Goal: Task Accomplishment & Management: Complete application form

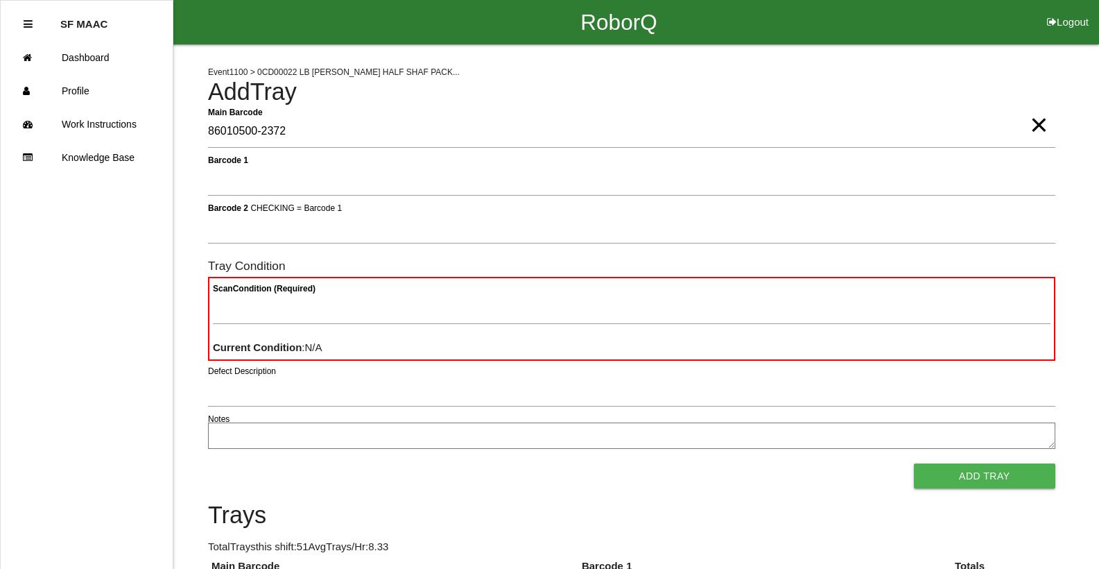
type Barcode "86010500-2372"
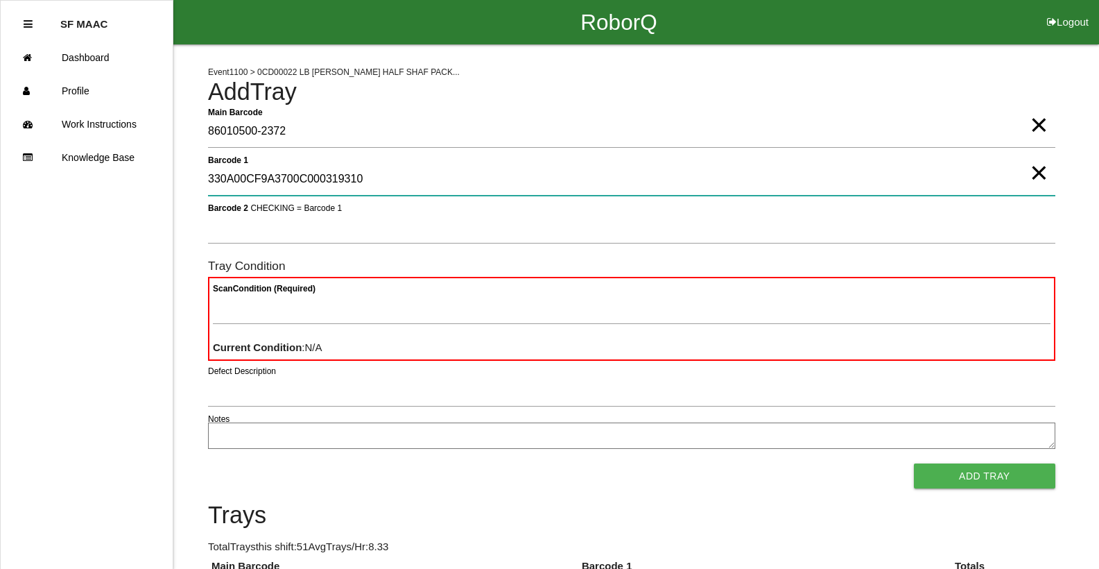
type 1 "330A00CF9A3700C000319310"
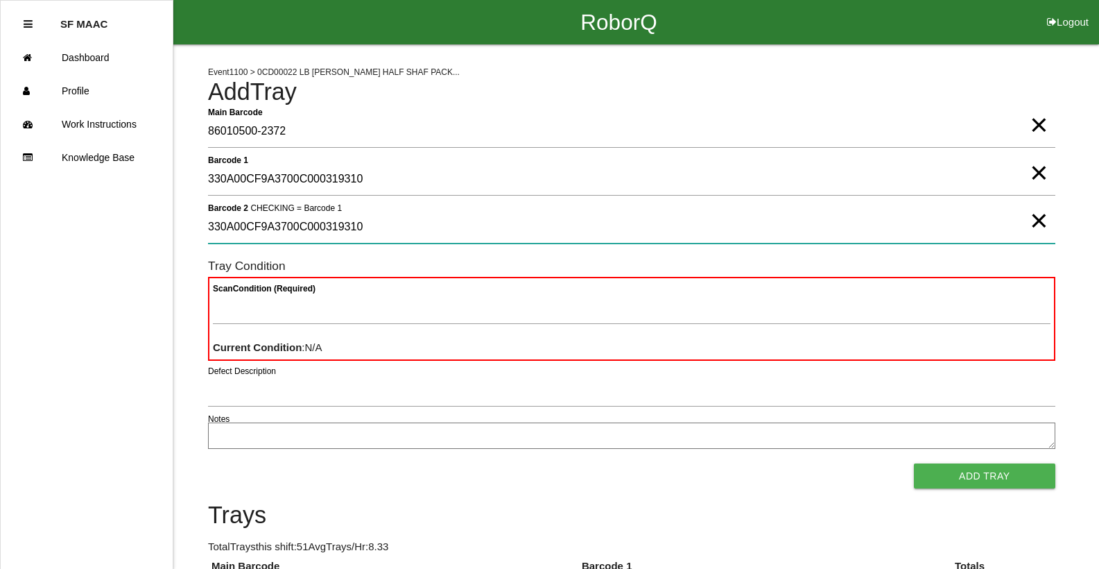
type 2 "330A00CF9A3700C000319310"
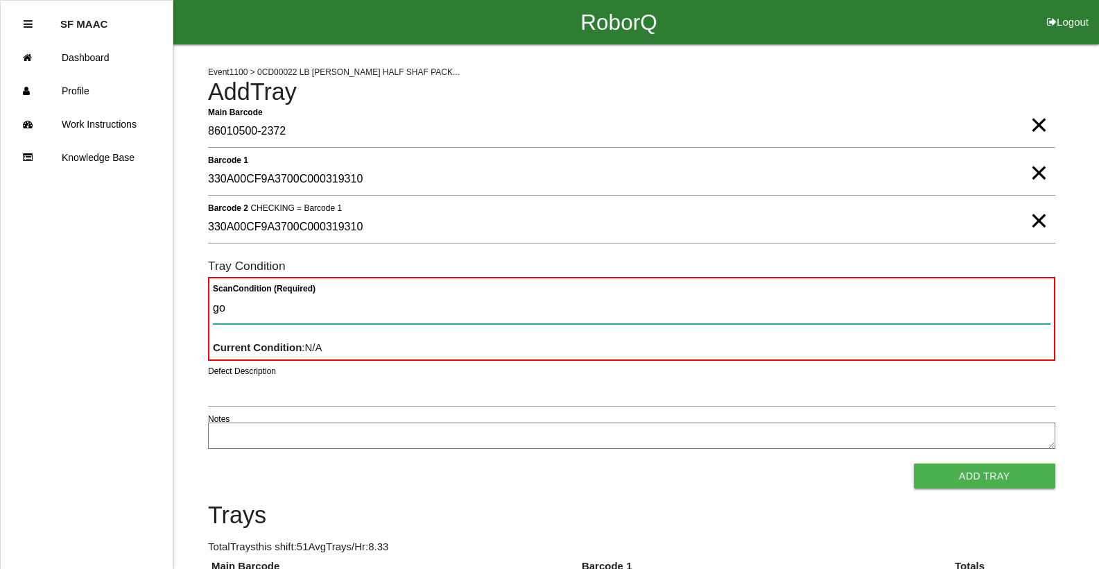
type Condition "goo"
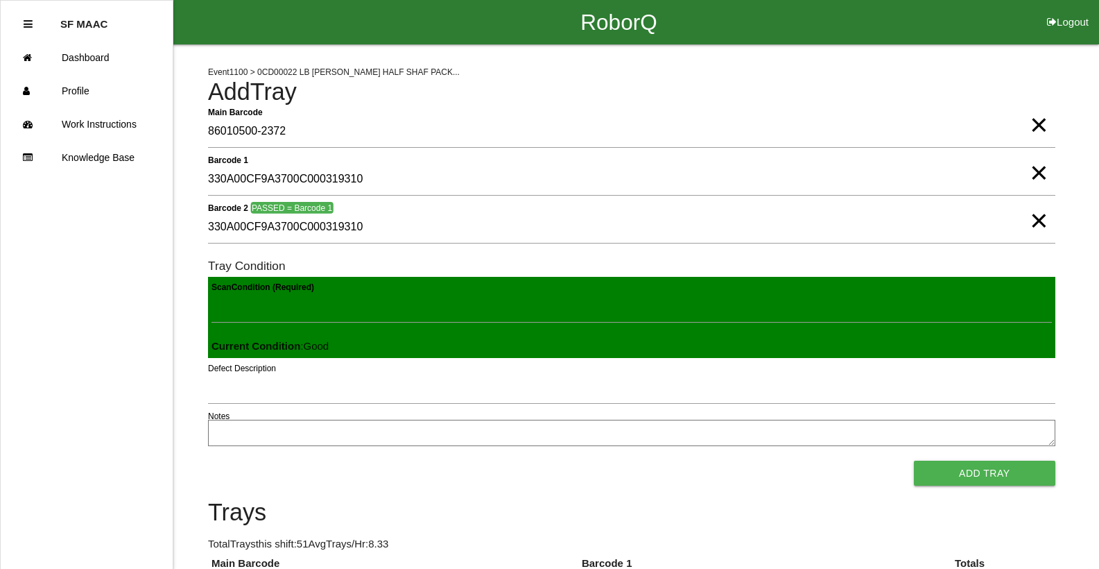
click at [914, 460] on button "Add Tray" at bounding box center [984, 472] width 141 height 25
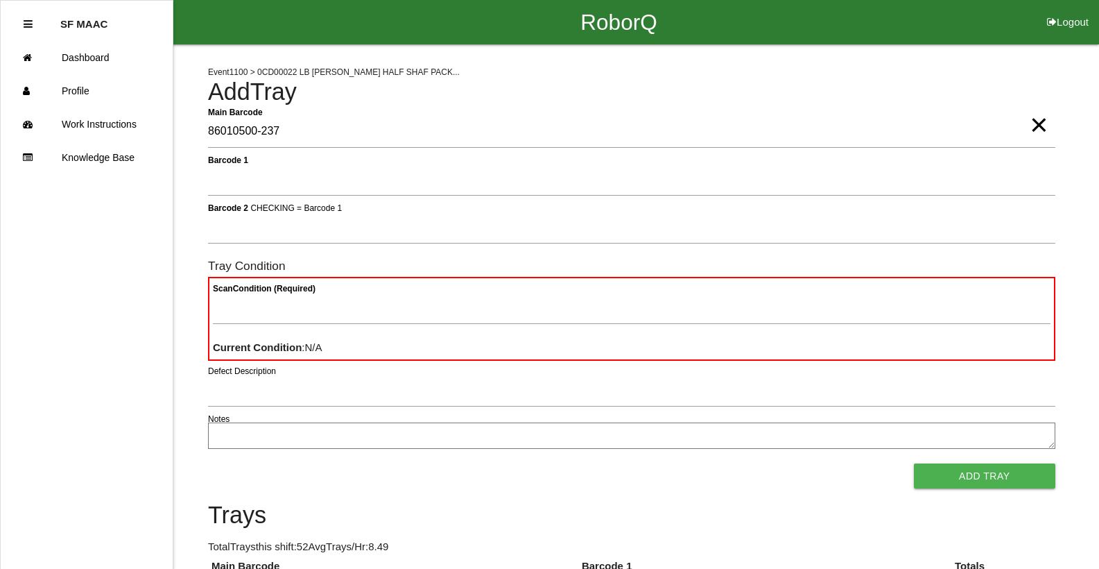
type Barcode "86010500-2371"
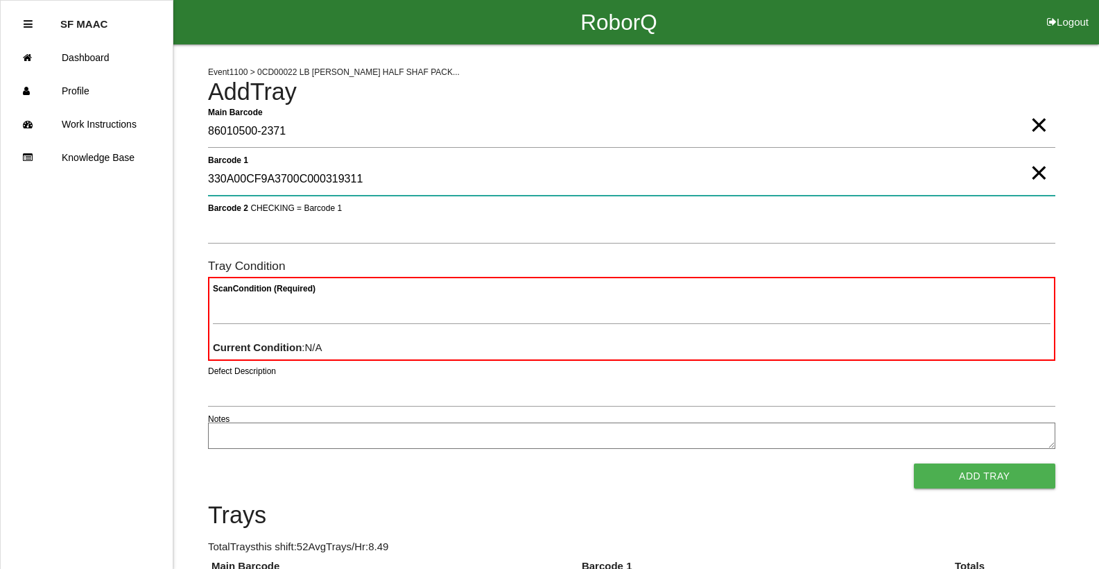
type 1 "330A00CF9A3700C000319311"
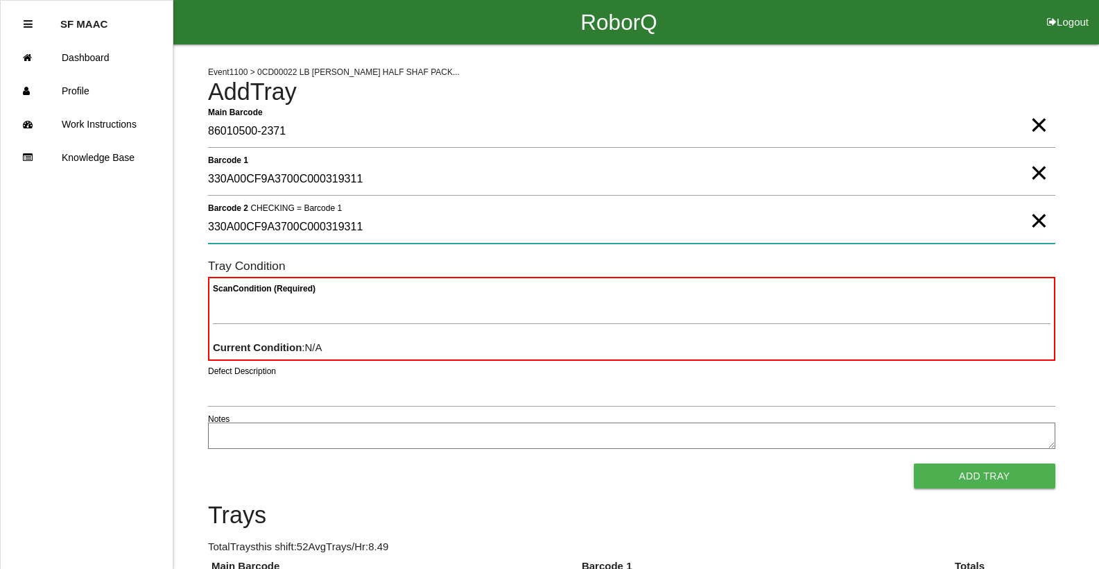
type 2 "330A00CF9A3700C000319311"
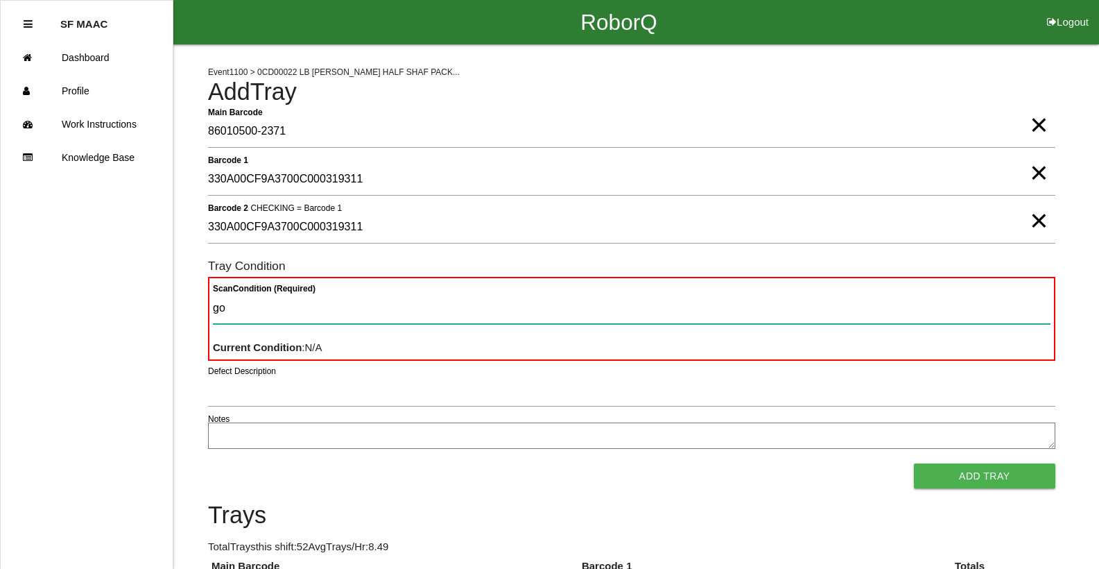
type Condition "goo"
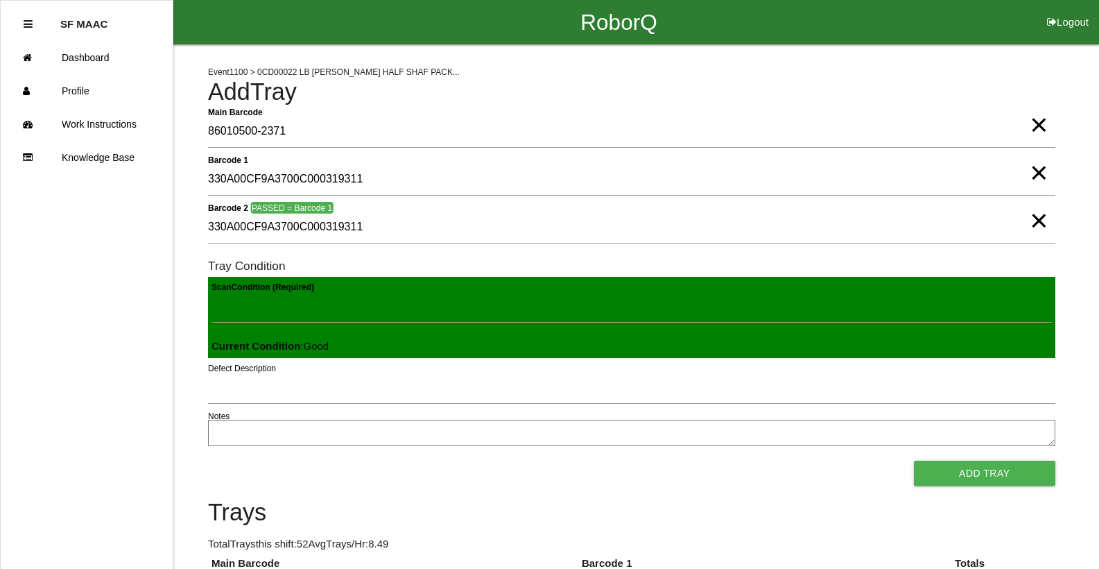
click at [914, 460] on button "Add Tray" at bounding box center [984, 472] width 141 height 25
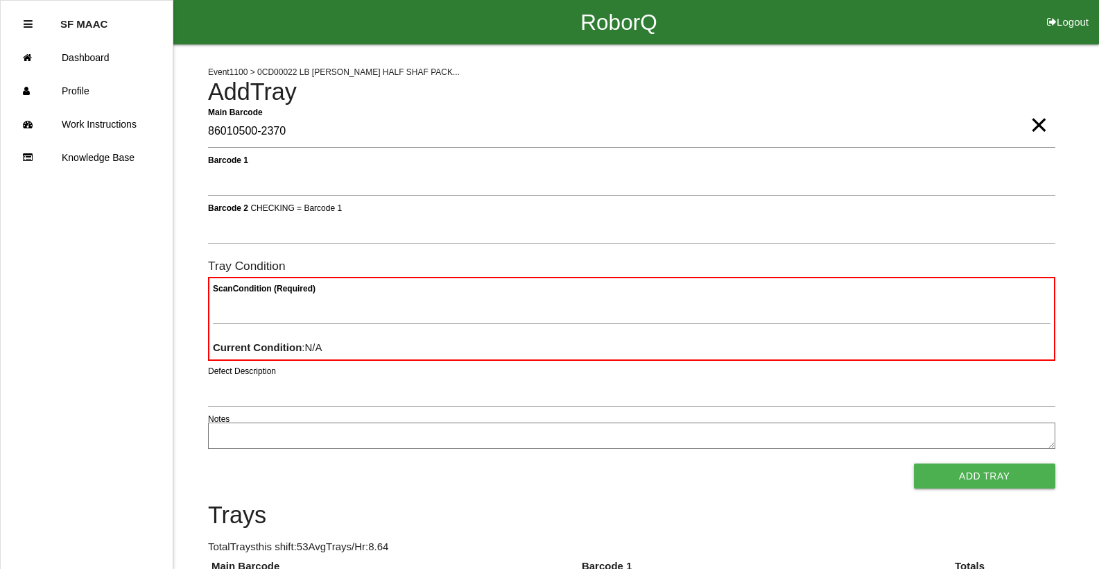
type Barcode "86010500-2370"
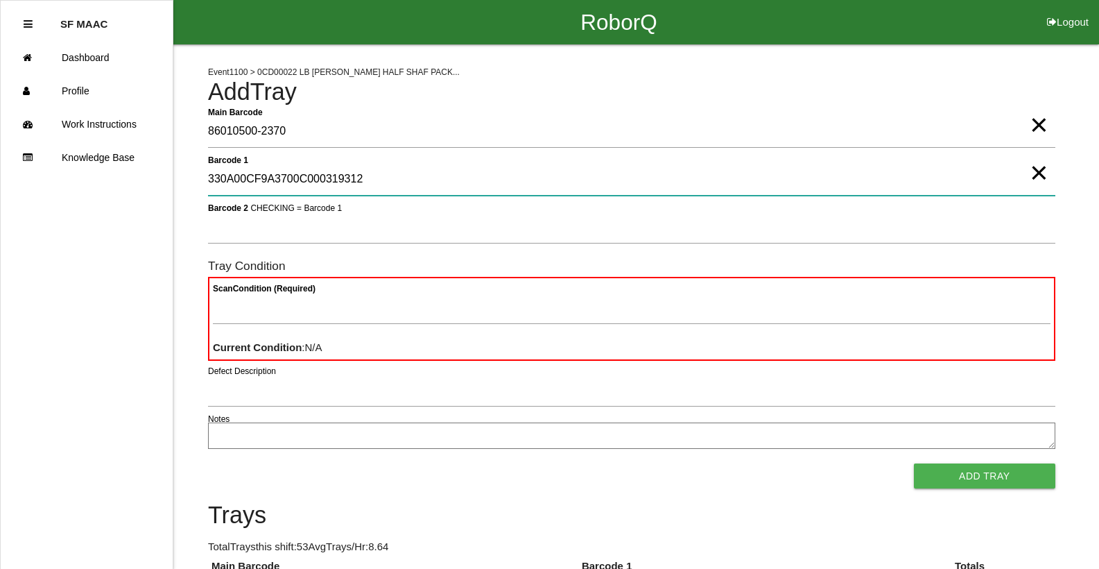
type 1 "330A00CF9A3700C000319312"
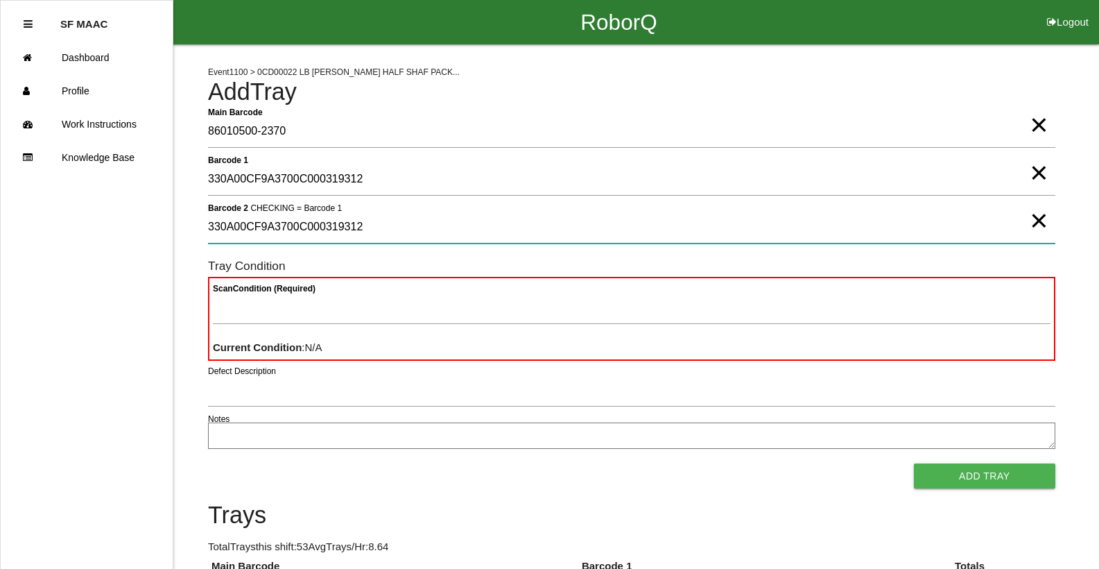
type 2 "330A00CF9A3700C000319312"
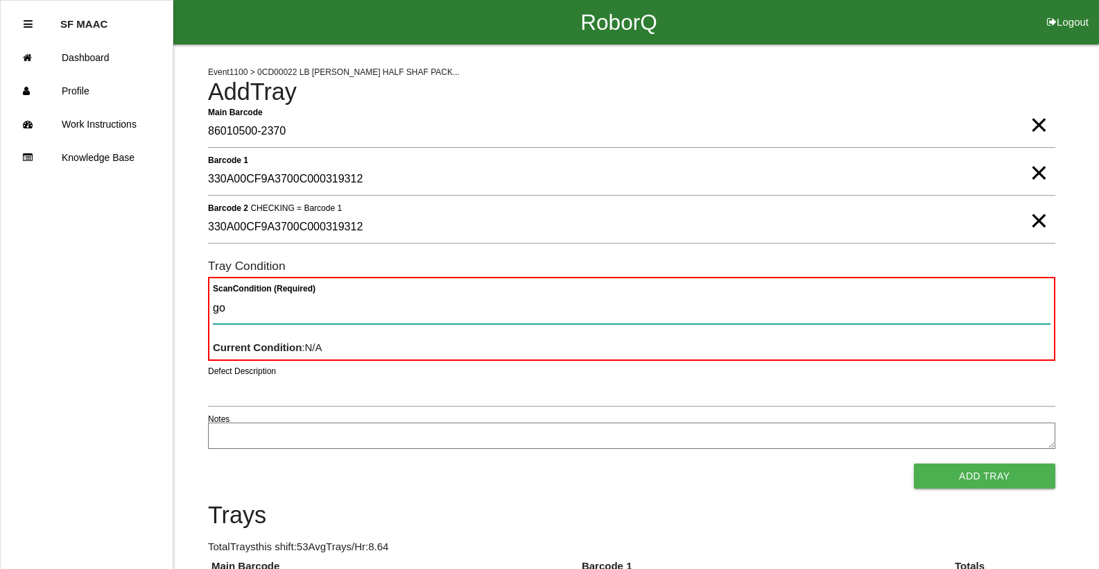
type Condition "goo"
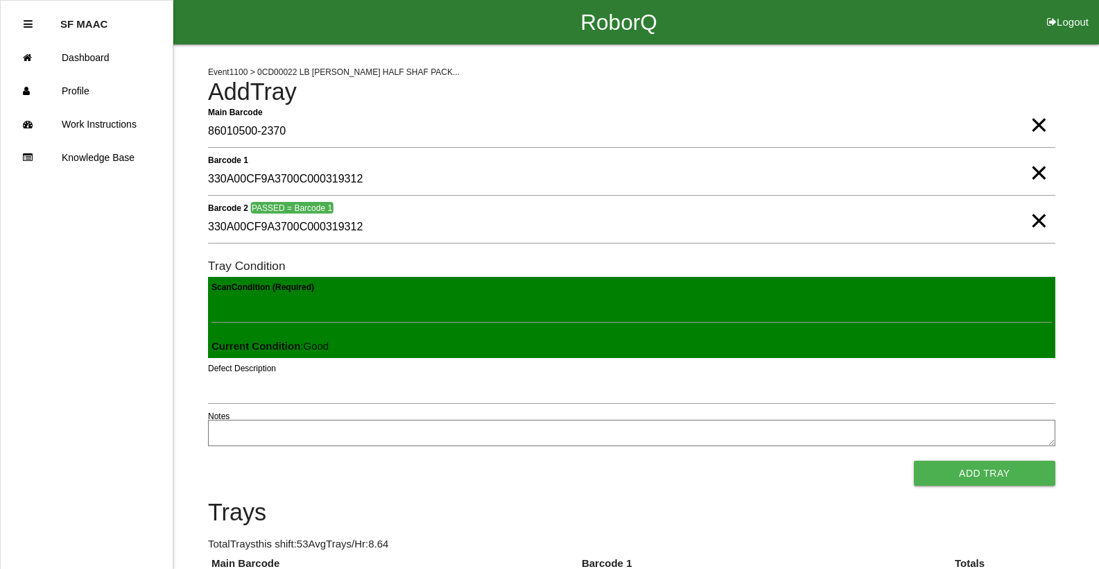
click at [914, 460] on button "Add Tray" at bounding box center [984, 472] width 141 height 25
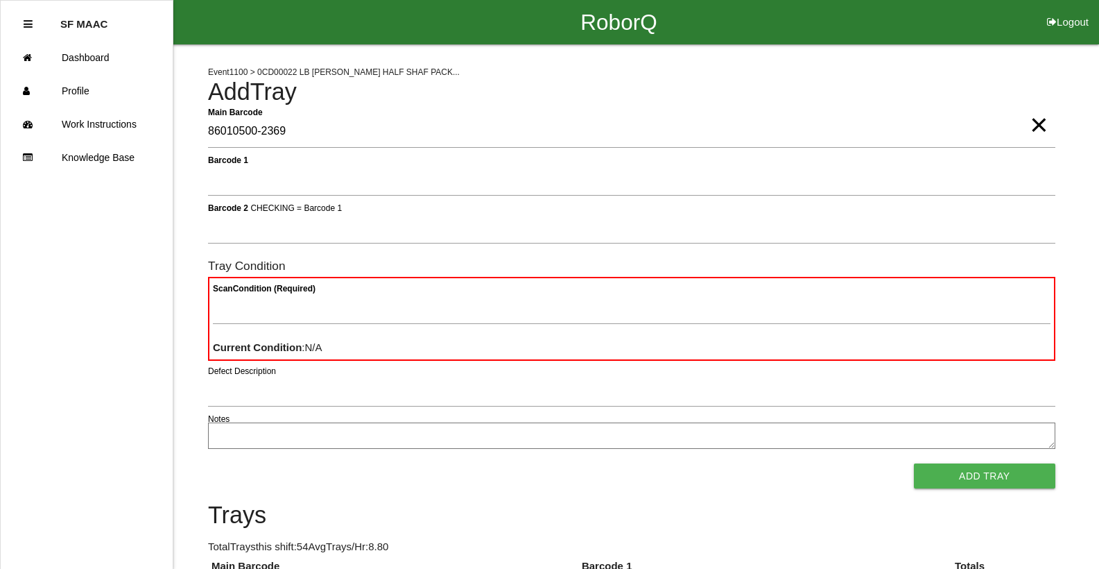
type Barcode "86010500-2369"
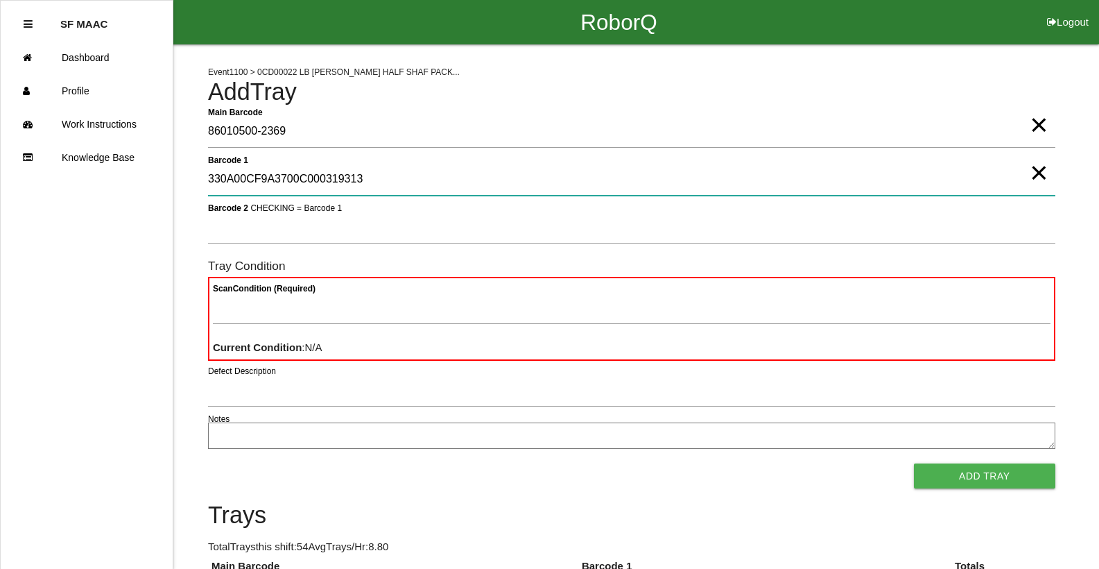
type 1 "330A00CF9A3700C000319313"
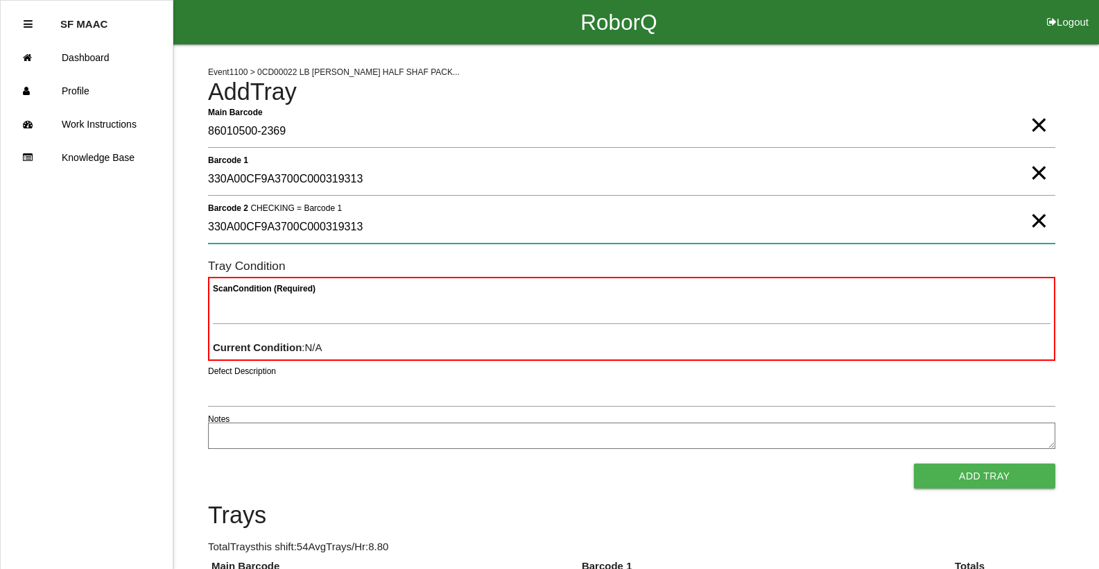
type 2 "330A00CF9A3700C000319313"
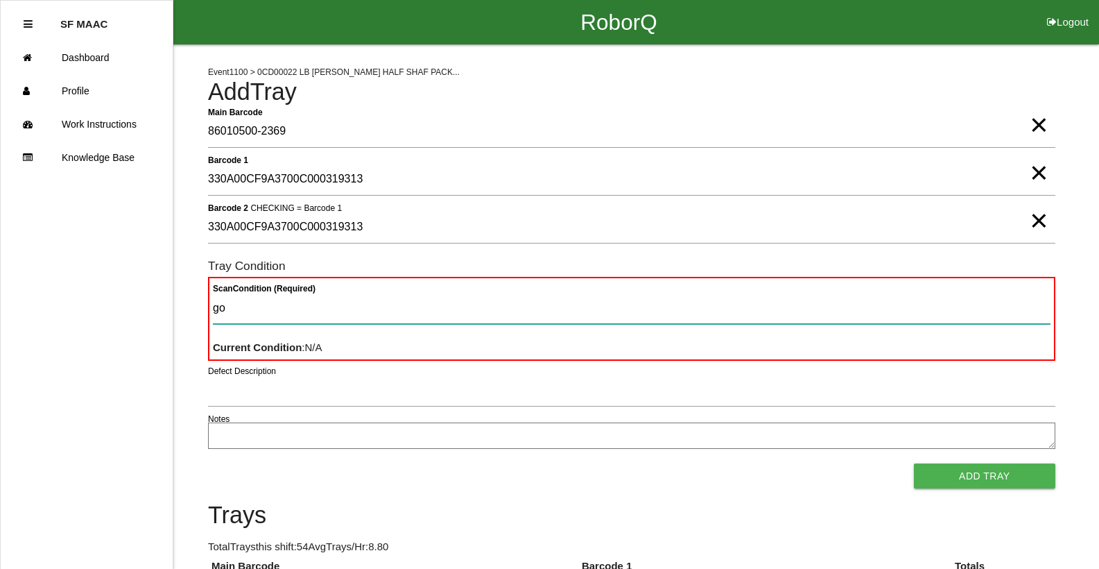
type Condition "goo"
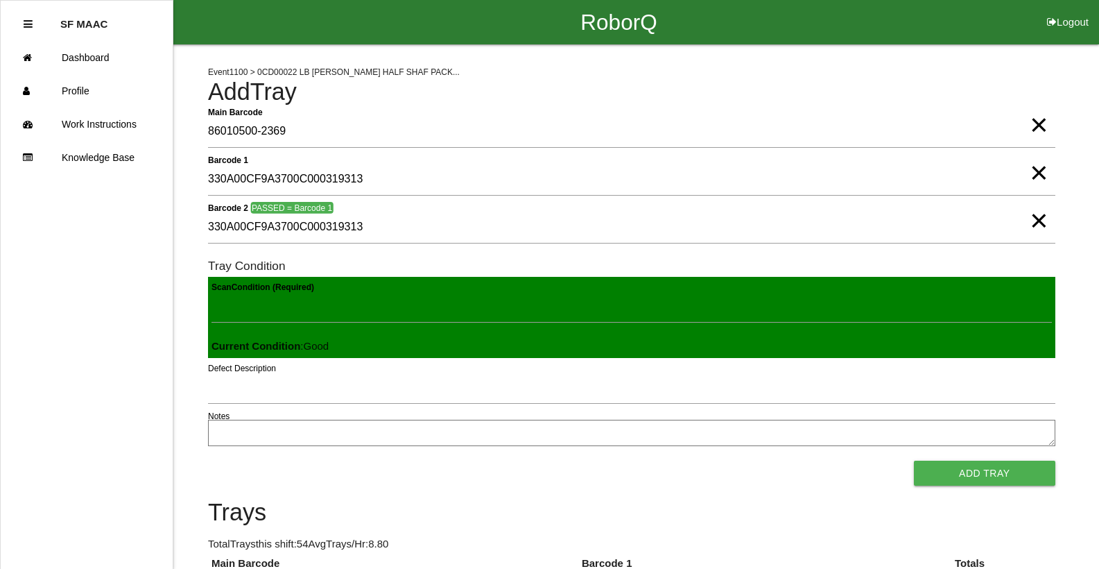
click at [914, 460] on button "Add Tray" at bounding box center [984, 472] width 141 height 25
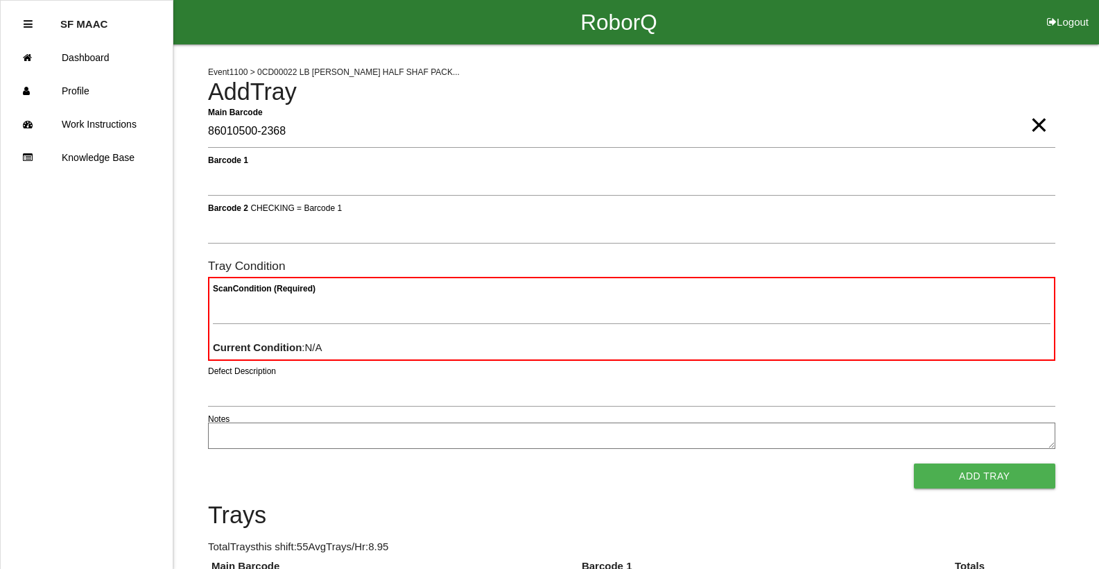
type Barcode "86010500-2368"
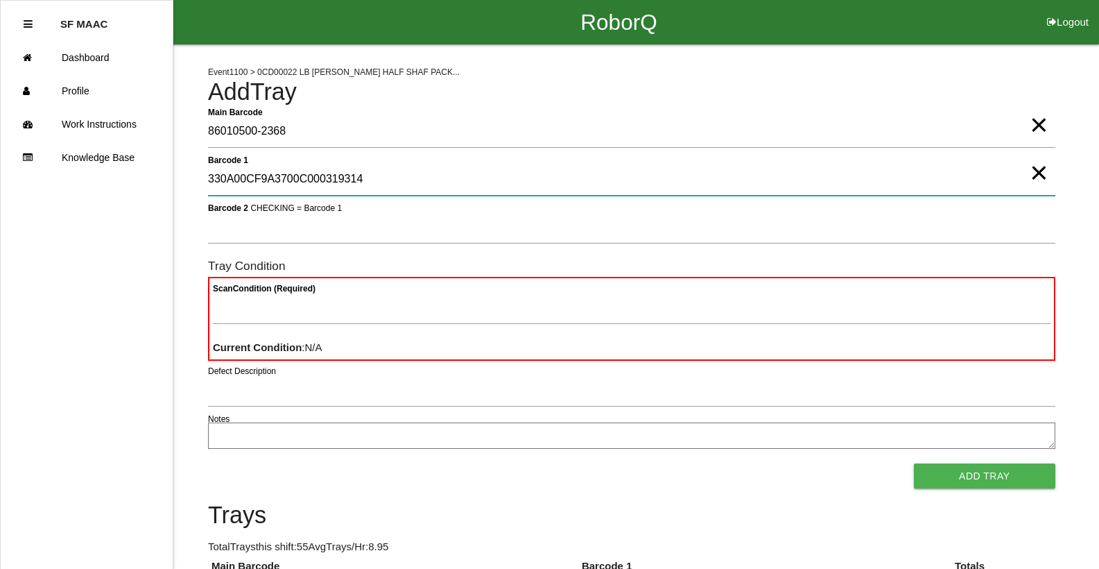
type 1 "330A00CF9A3700C000319314"
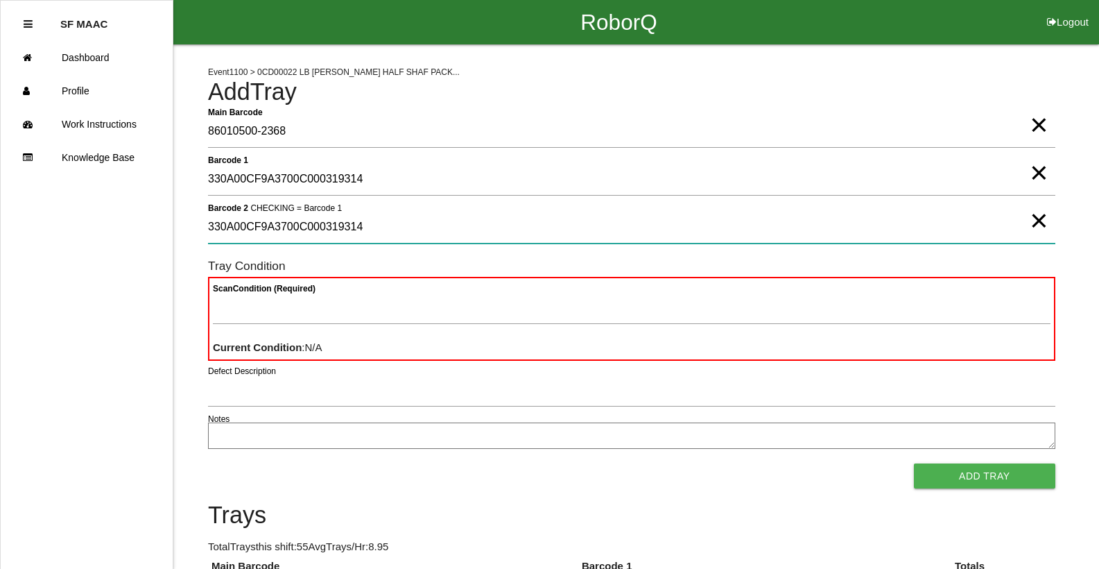
type 2 "330A00CF9A3700C000319314"
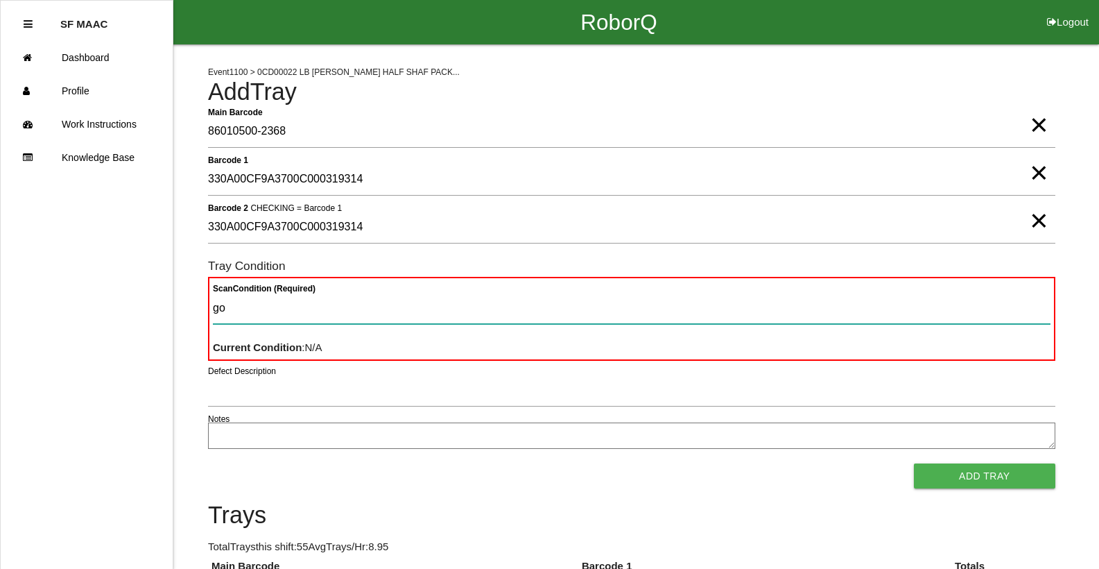
type Condition "goo"
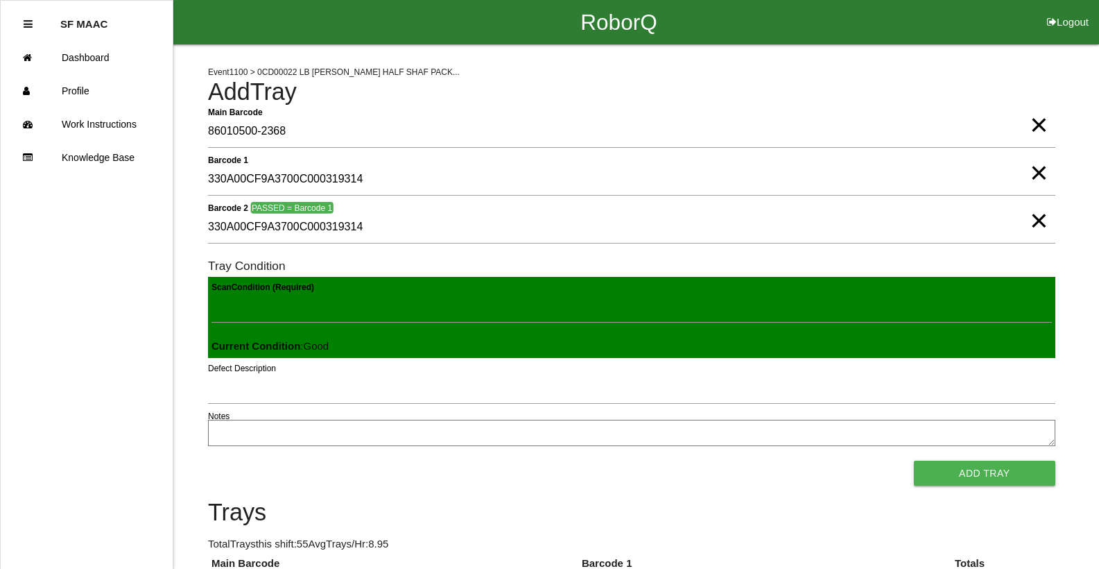
click at [914, 460] on button "Add Tray" at bounding box center [984, 472] width 141 height 25
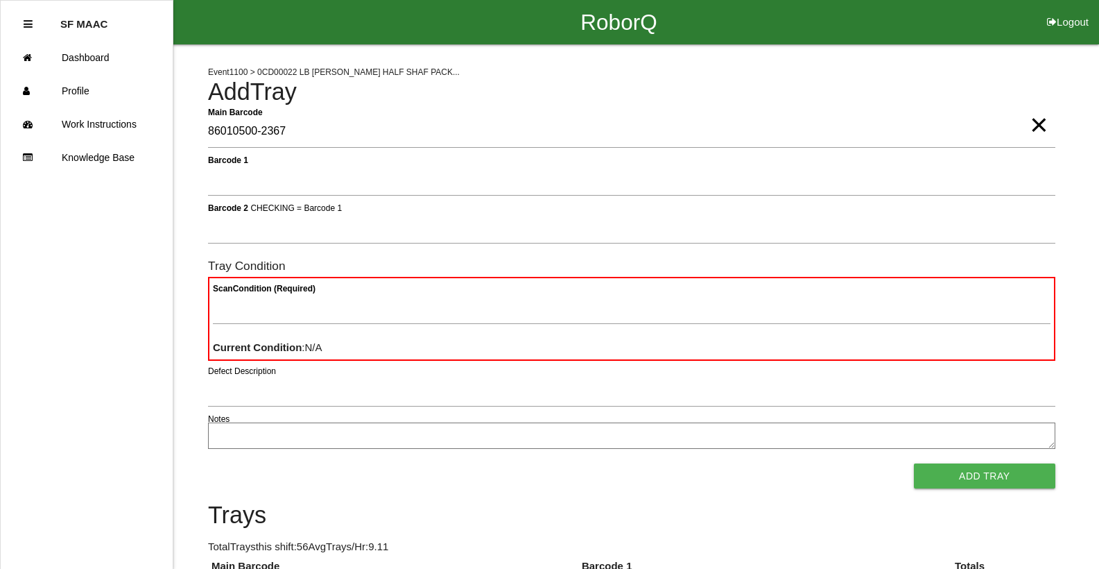
type Barcode "86010500-2367"
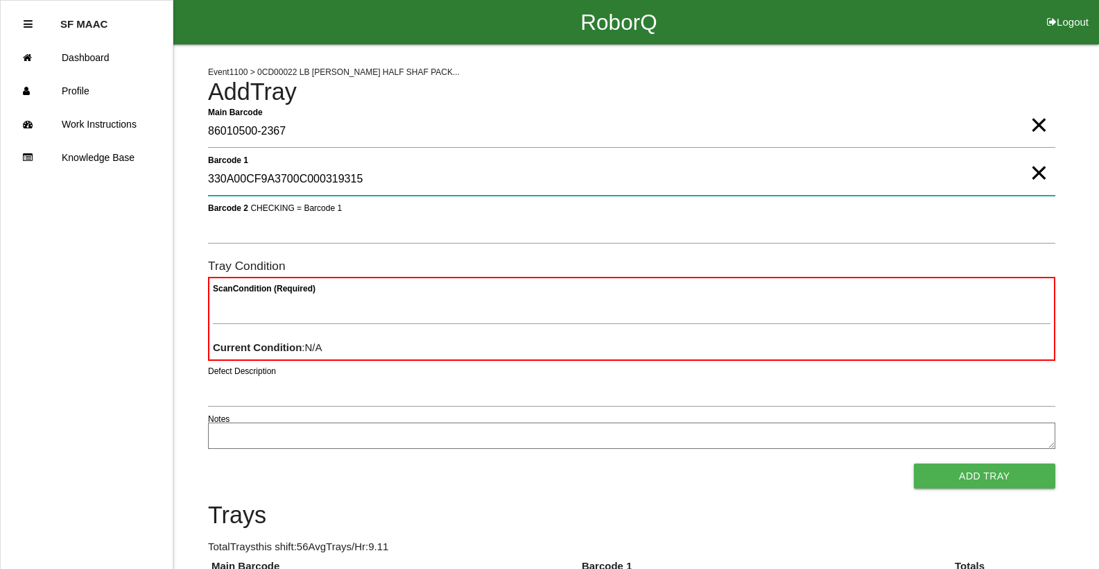
type 1 "330A00CF9A3700C000319315"
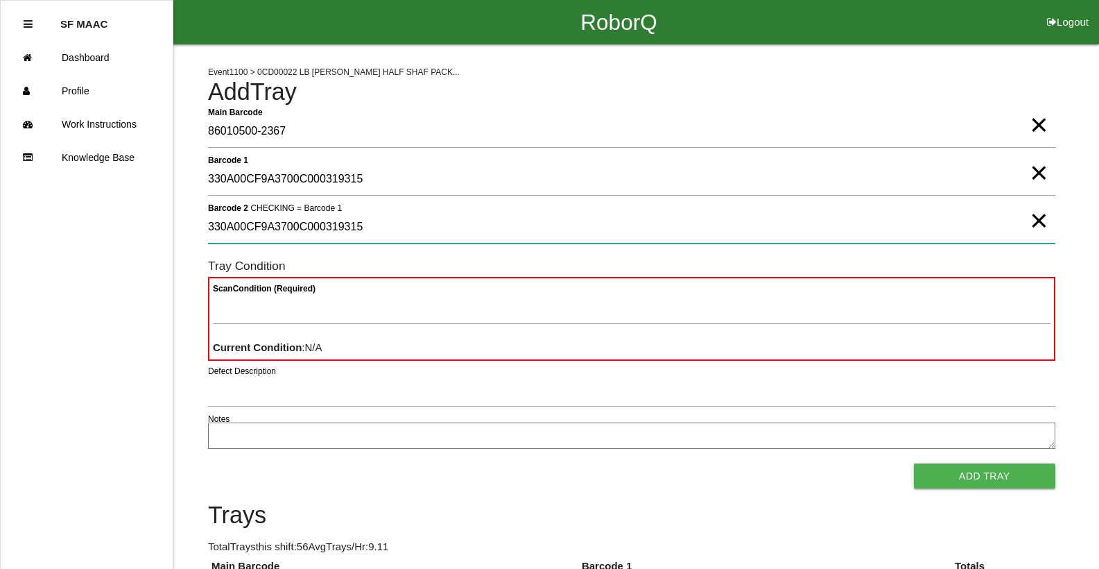
type 2 "330A00CF9A3700C000319315"
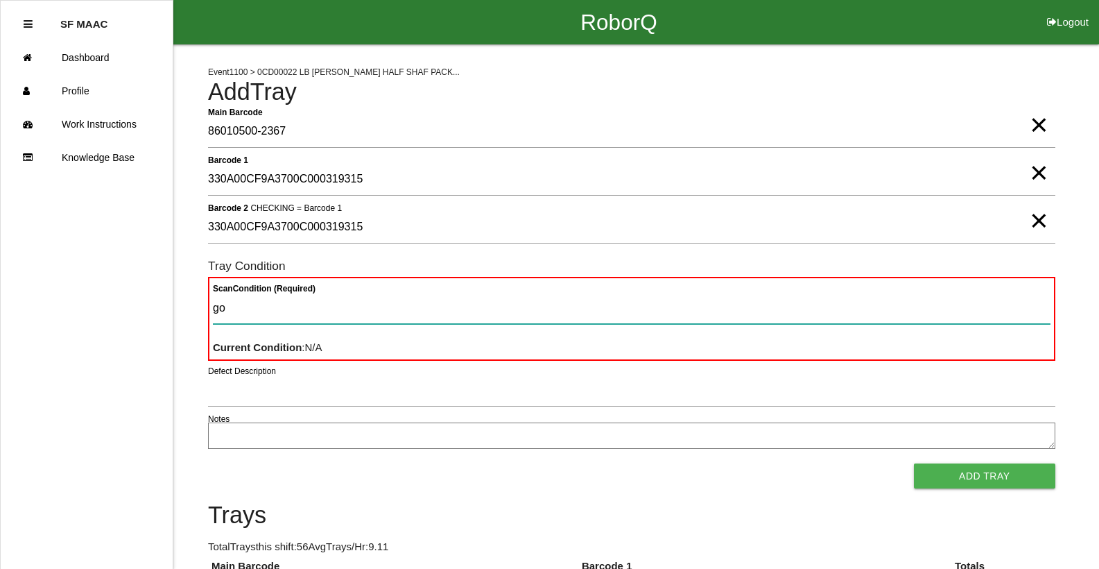
type Condition "goo"
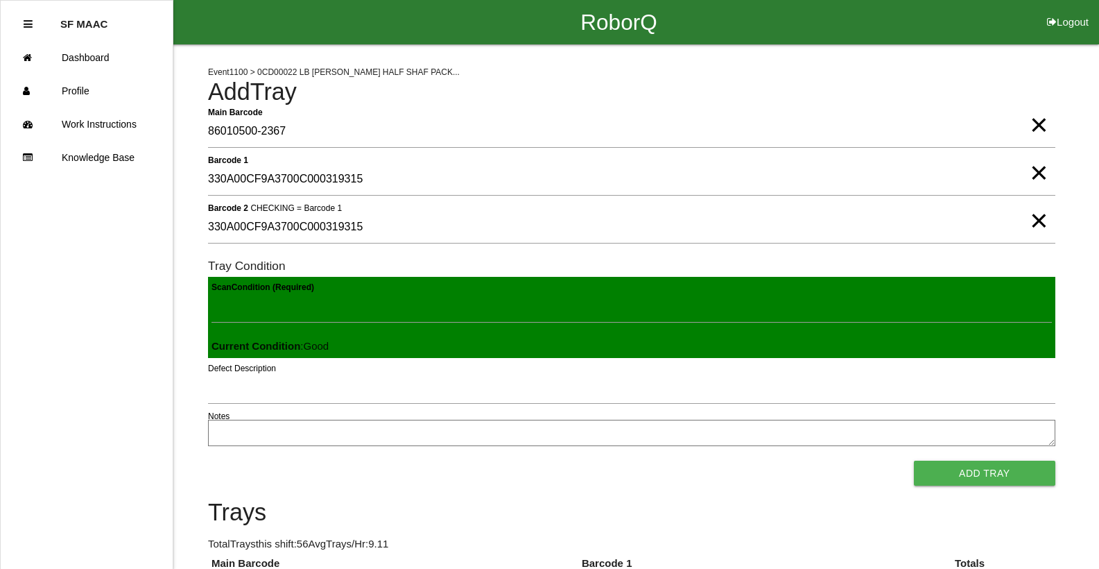
click at [914, 460] on button "Add Tray" at bounding box center [984, 472] width 141 height 25
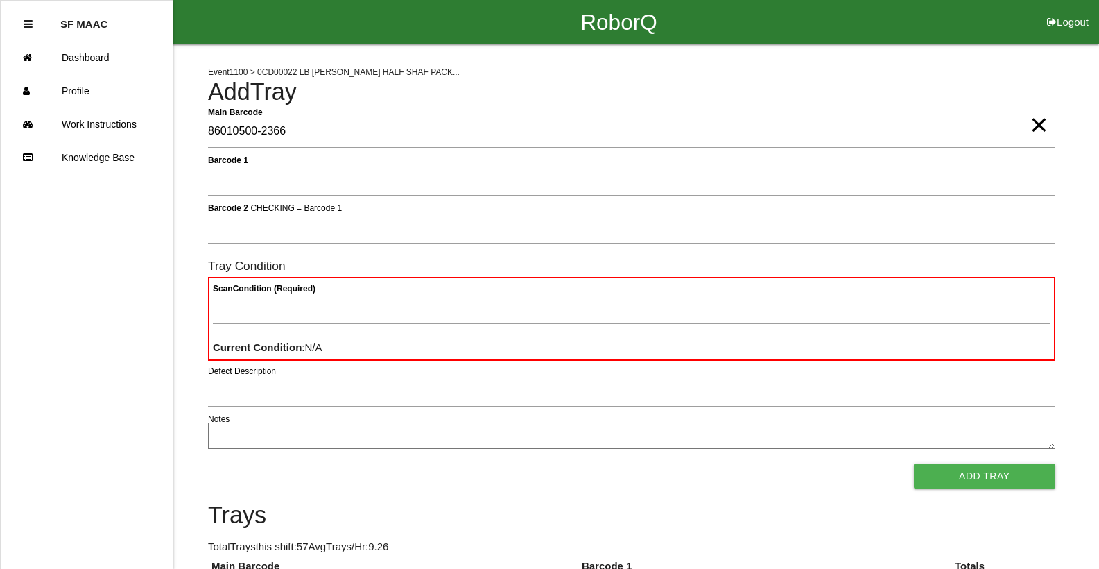
type Barcode "86010500-2366"
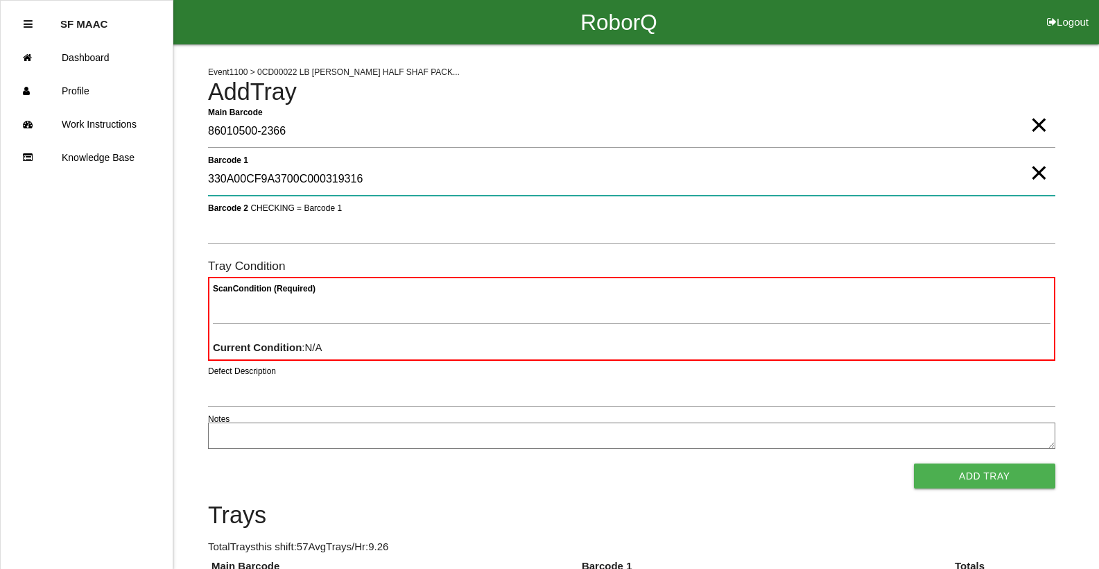
type 1 "330A00CF9A3700C000319316"
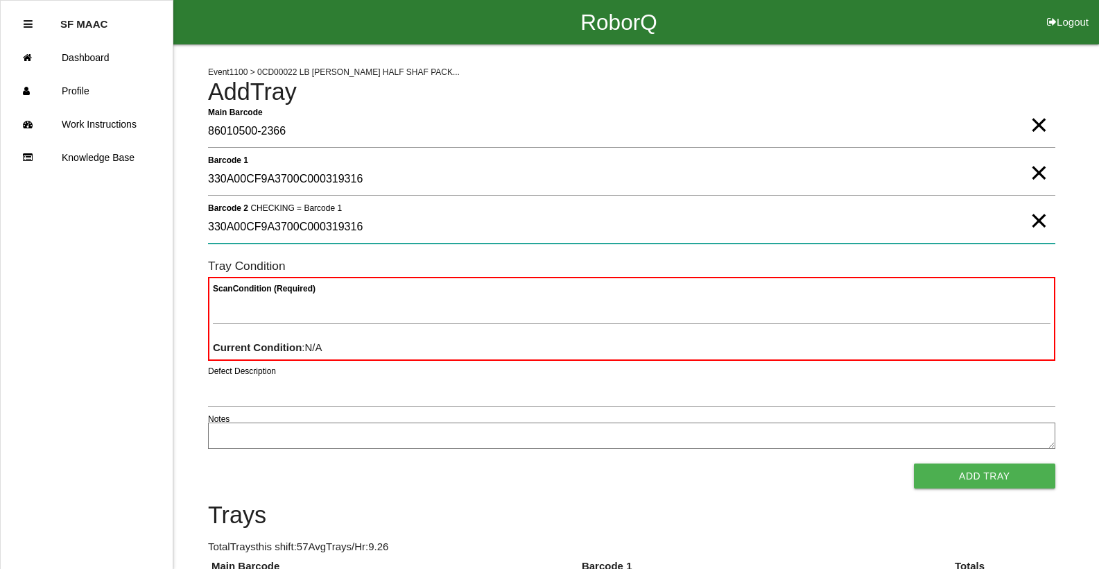
type 2 "330A00CF9A3700C000319316"
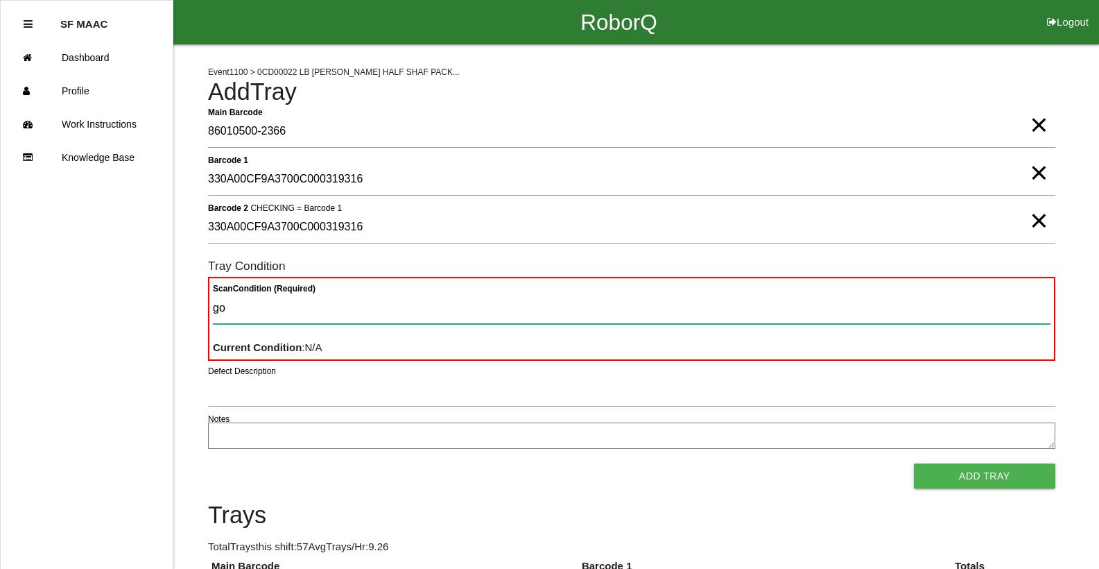
type Condition "goo"
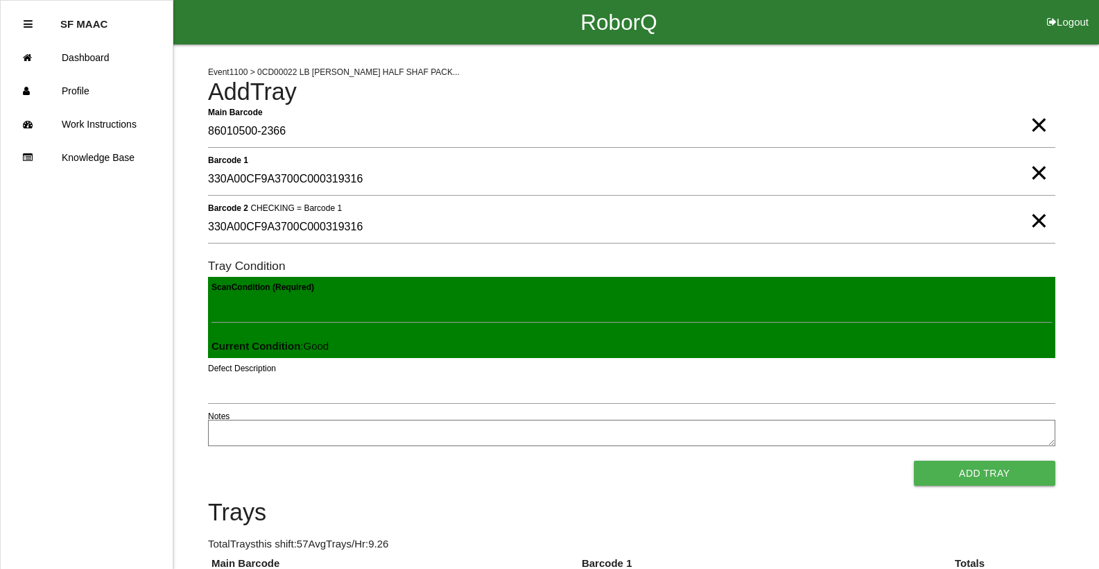
click at [914, 460] on button "Add Tray" at bounding box center [984, 472] width 141 height 25
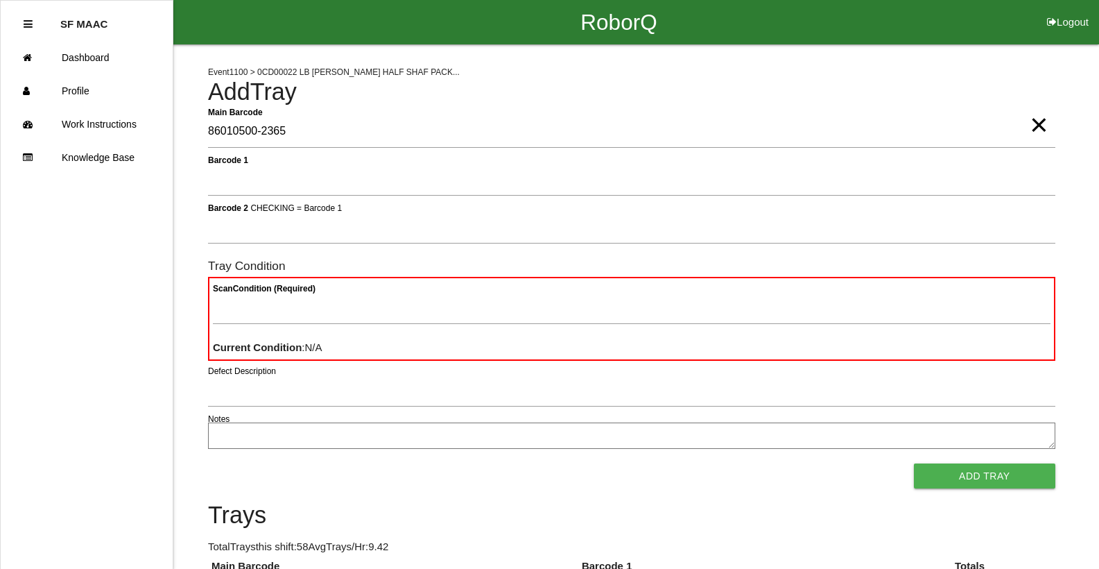
type Barcode "86010500-2365"
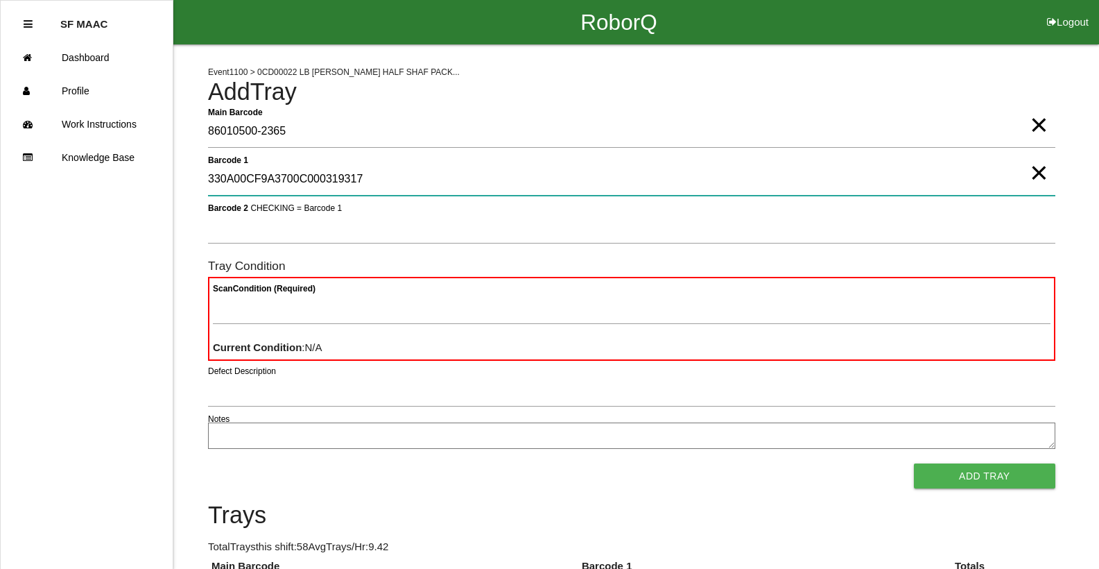
type 1 "330A00CF9A3700C000319317"
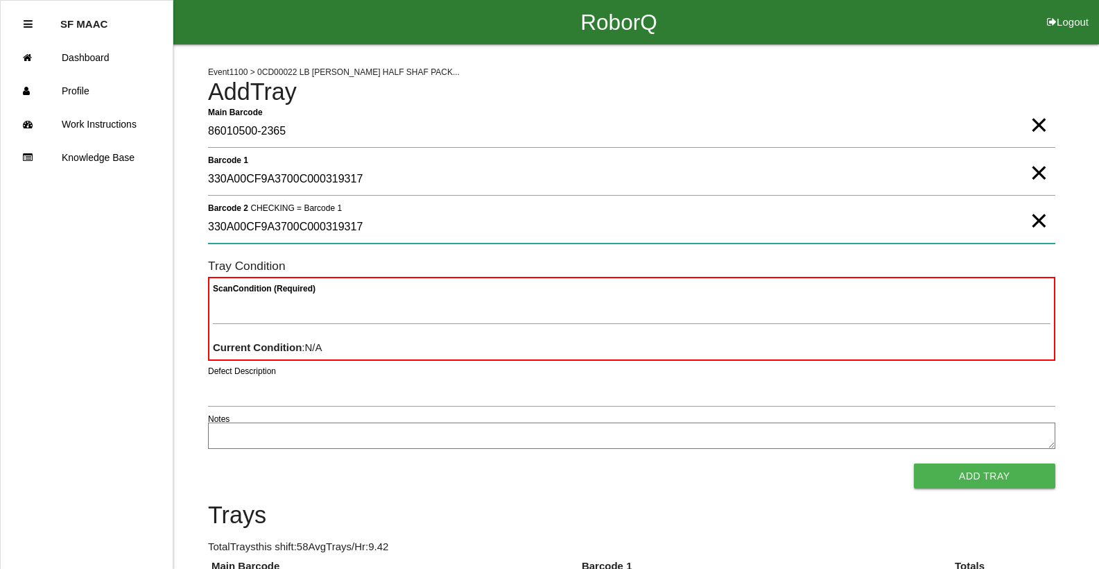
type 2 "330A00CF9A3700C000319317"
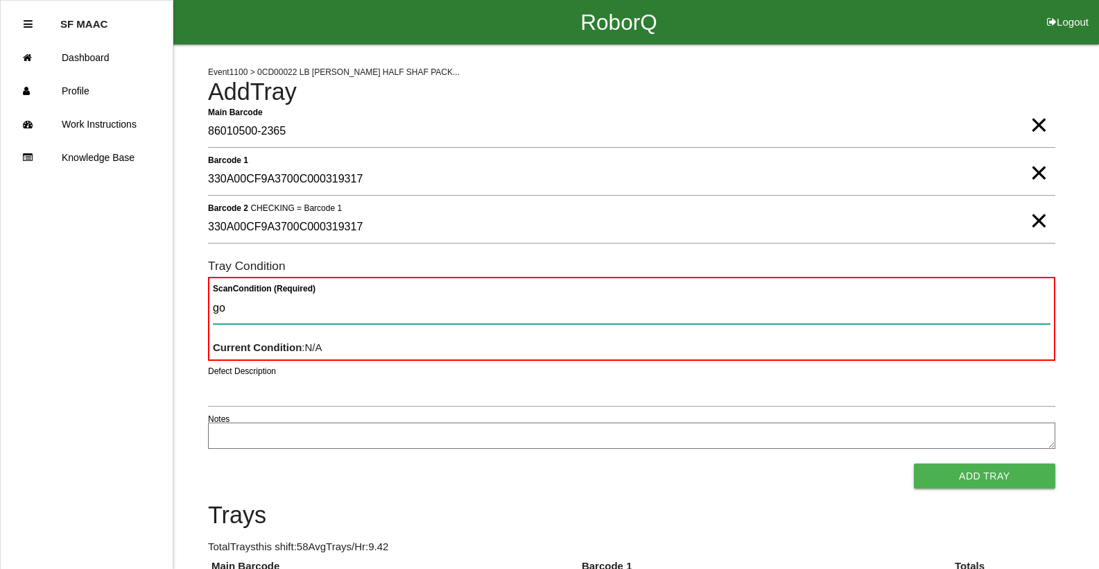
type Condition "goo"
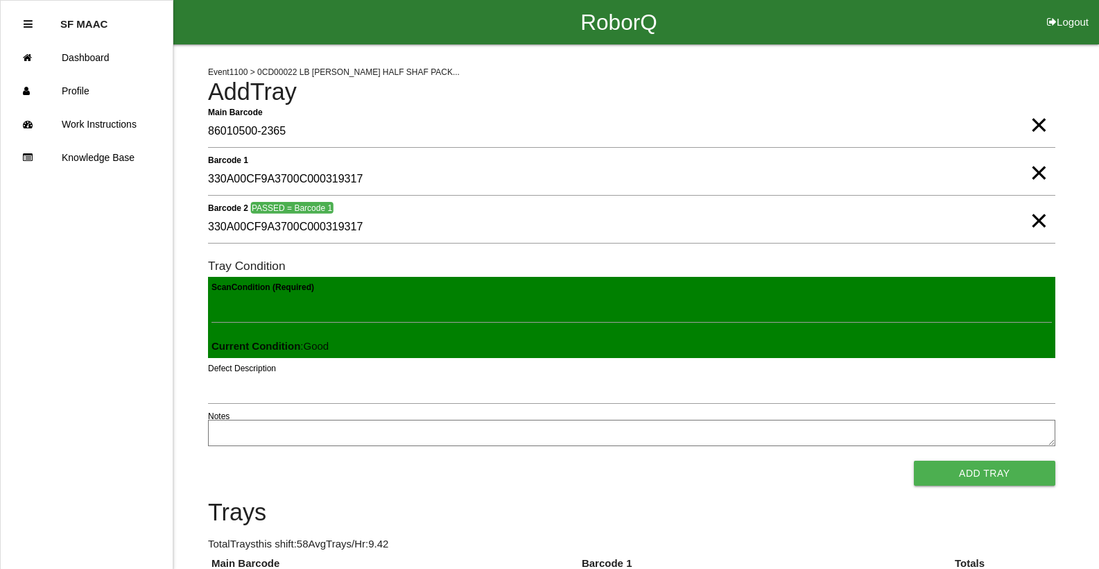
click at [914, 460] on button "Add Tray" at bounding box center [984, 472] width 141 height 25
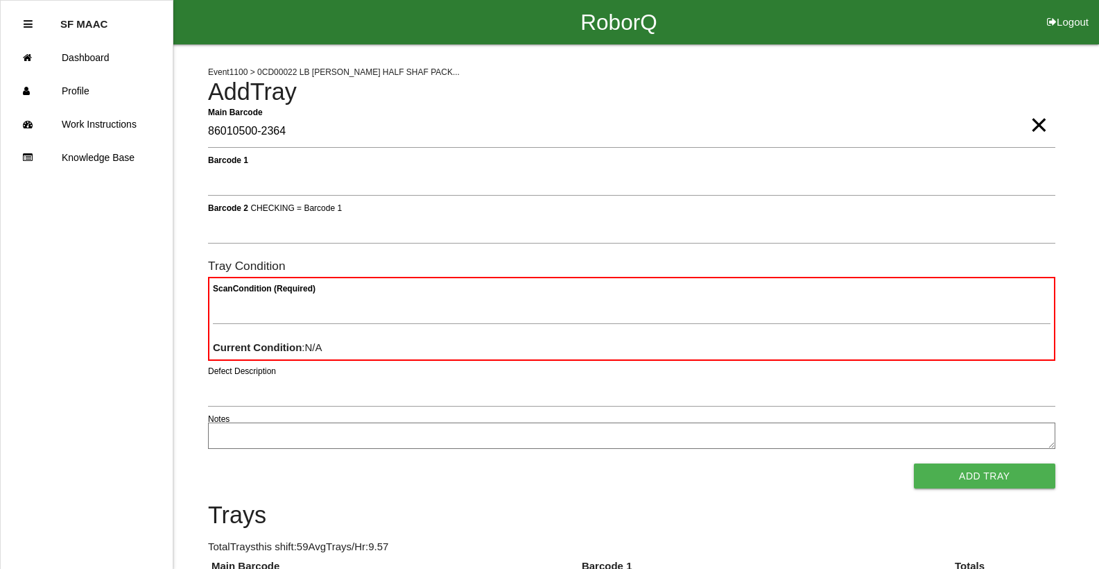
type Barcode "86010500-2364"
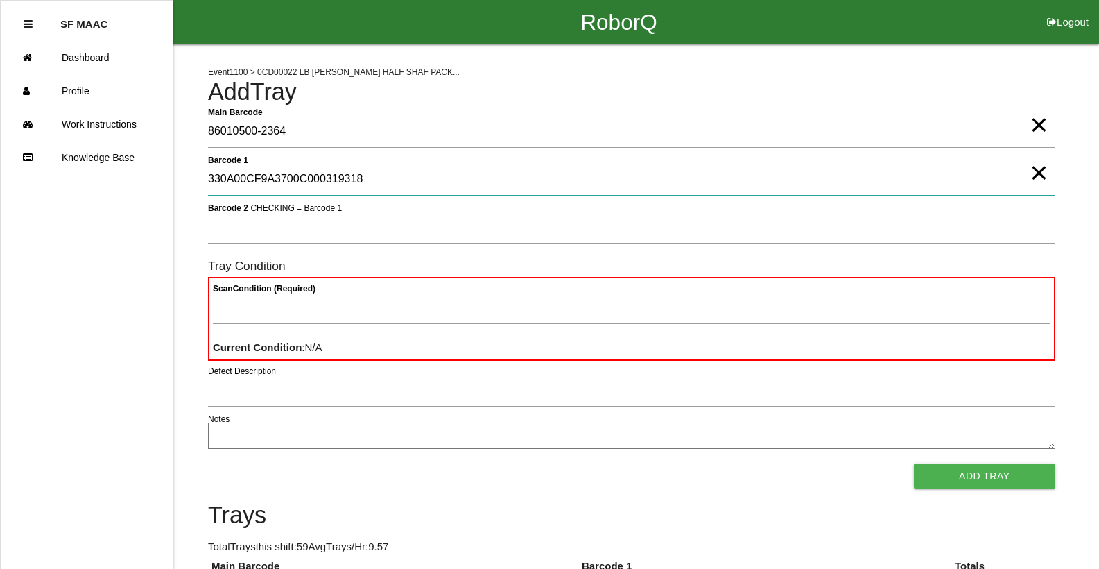
type 1 "330A00CF9A3700C000319318"
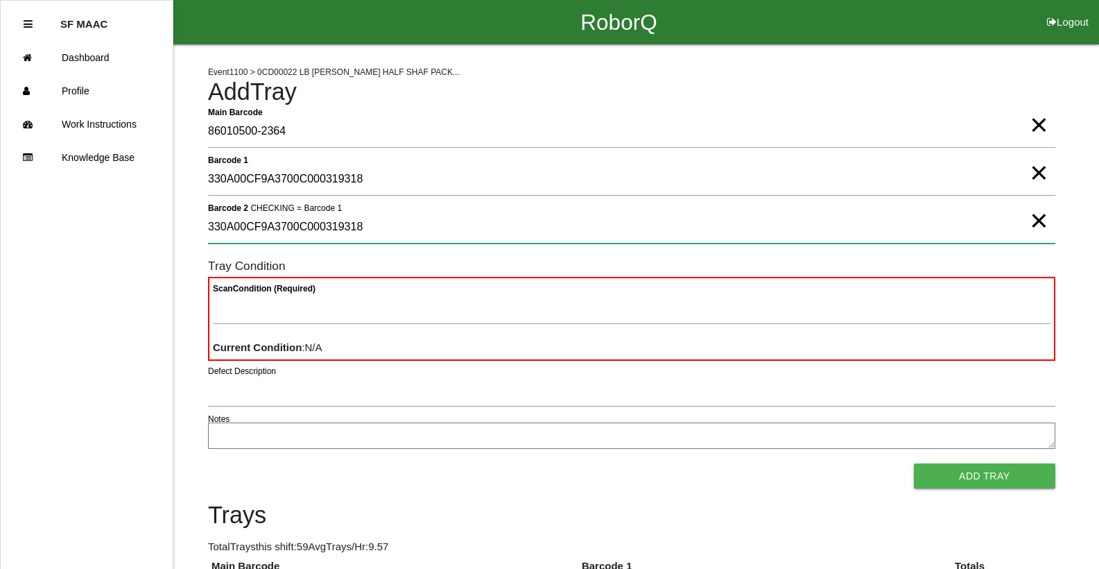
type 2 "330A00CF9A3700C000319318"
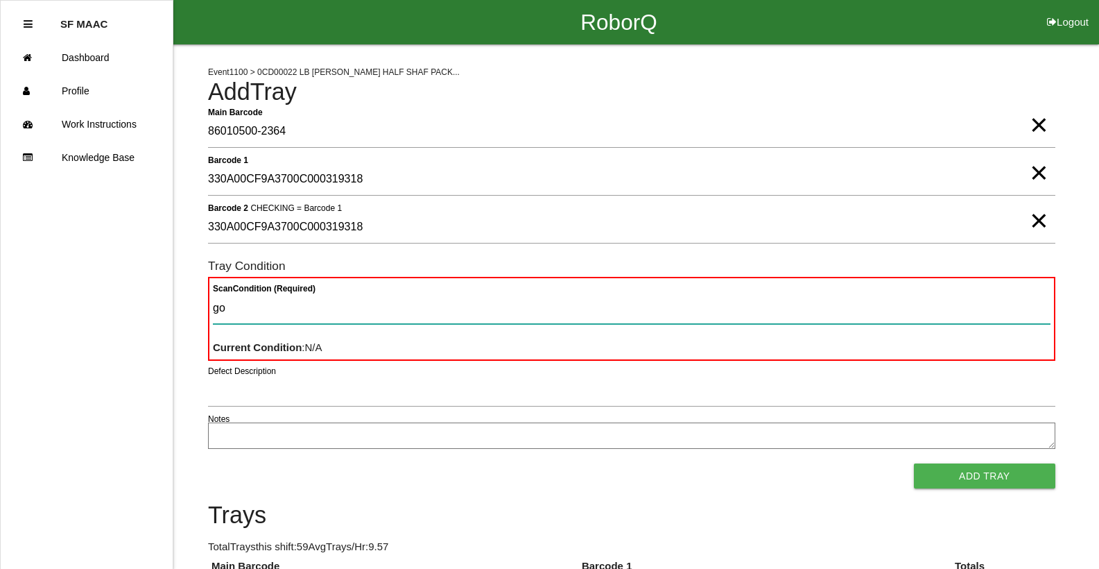
type Condition "goo"
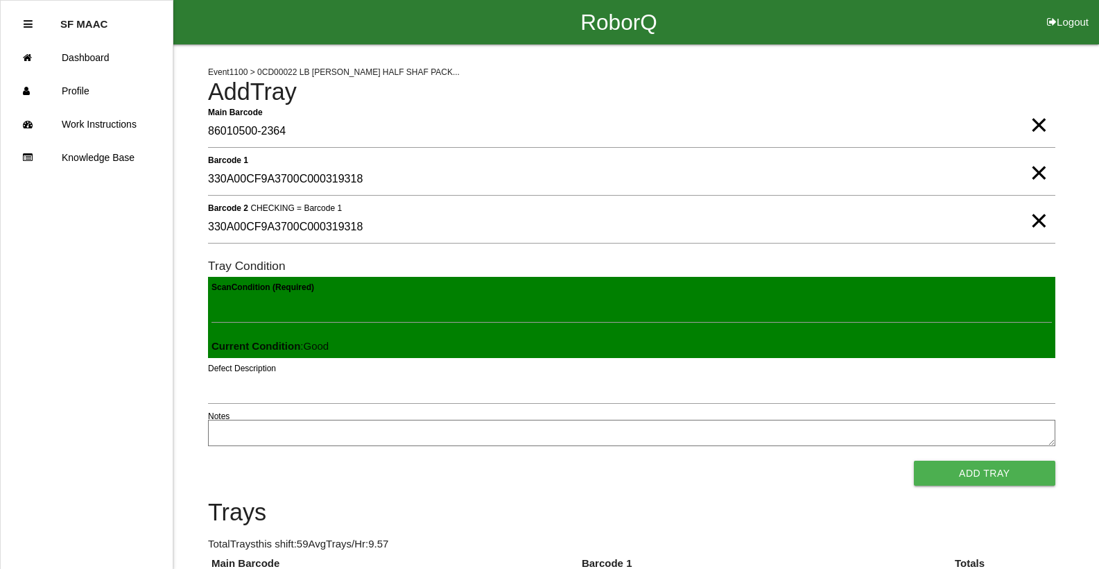
click at [914, 460] on button "Add Tray" at bounding box center [984, 472] width 141 height 25
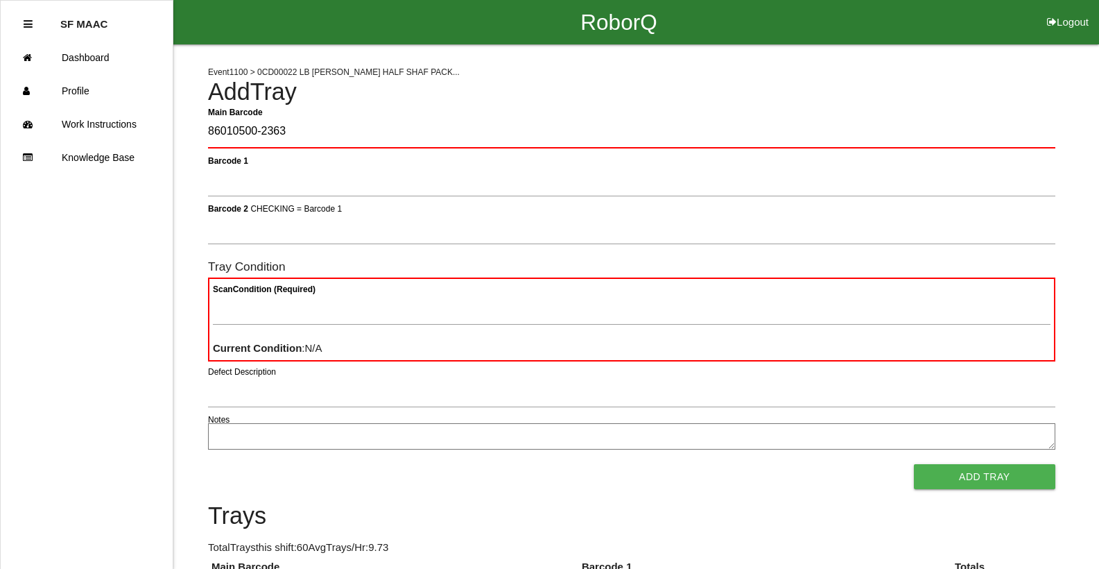
type Barcode "86010500-2363"
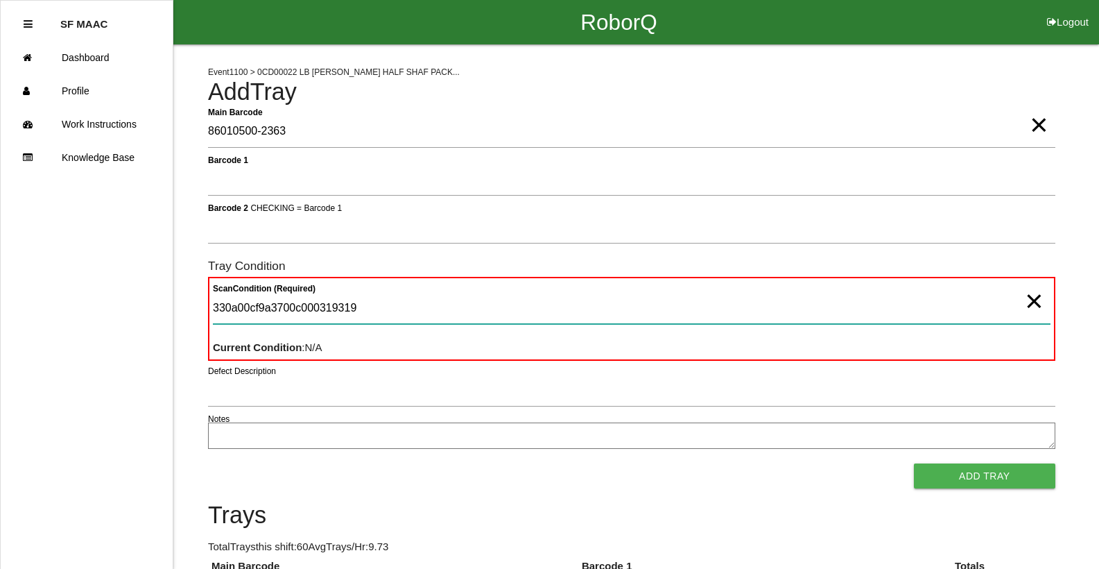
type Condition "330a00cf9a3700c000319319"
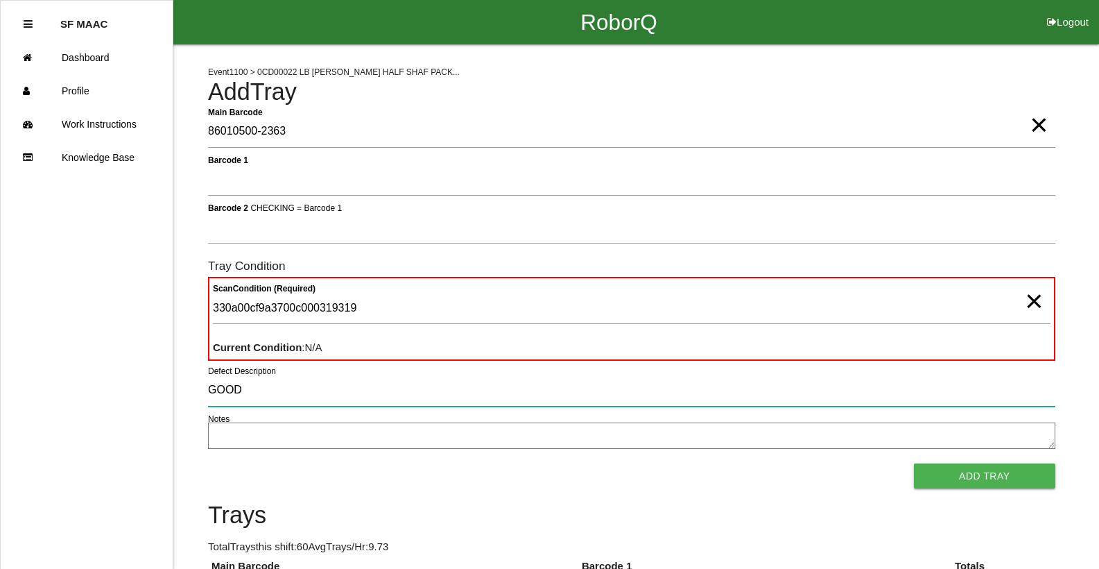
type input "GOOD"
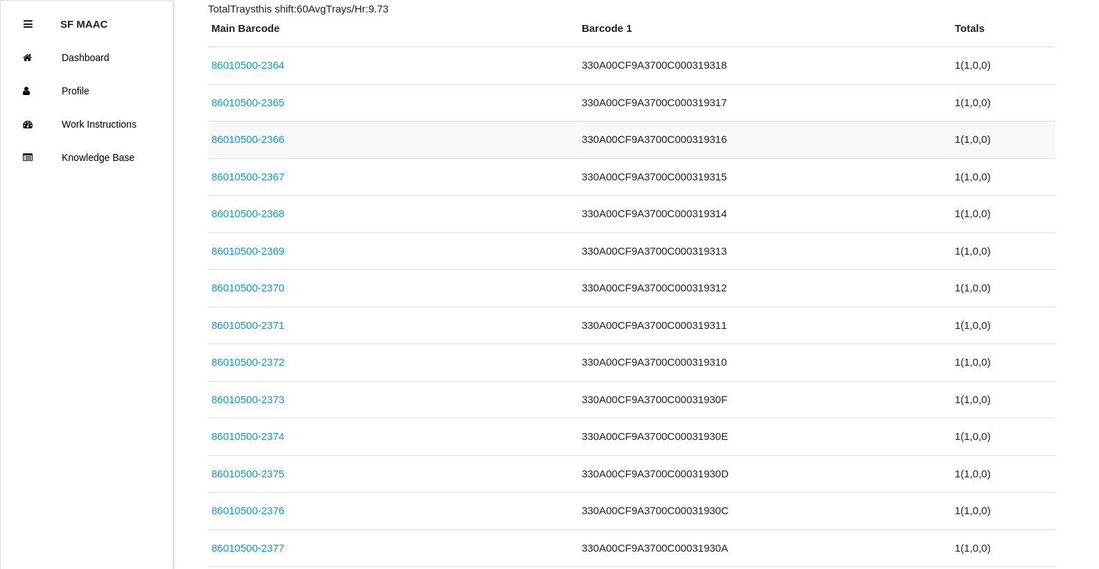
scroll to position [121, 0]
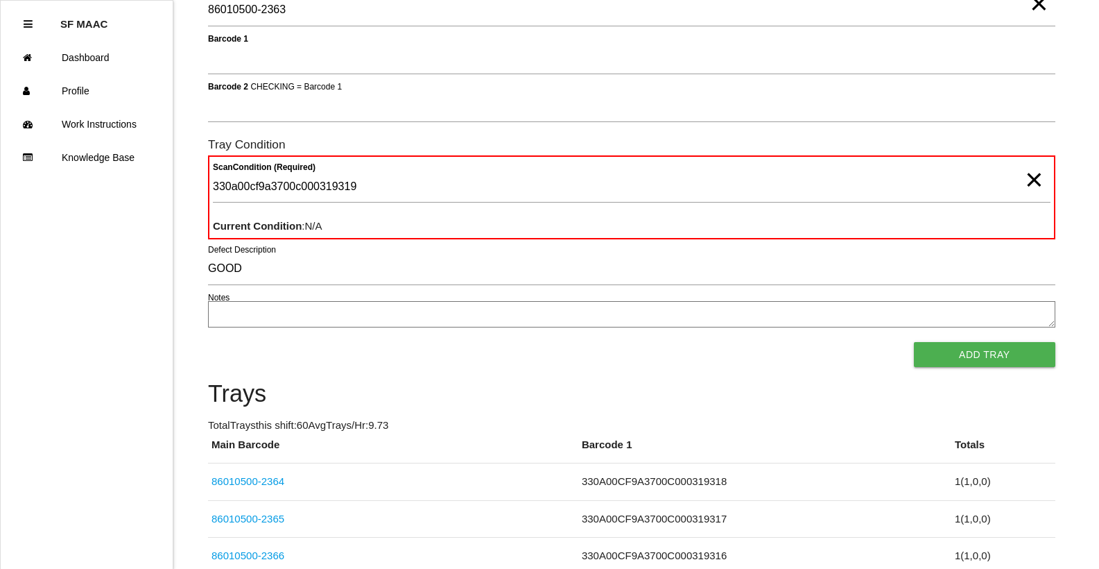
drag, startPoint x: 1032, startPoint y: 9, endPoint x: 1030, endPoint y: 40, distance: 30.6
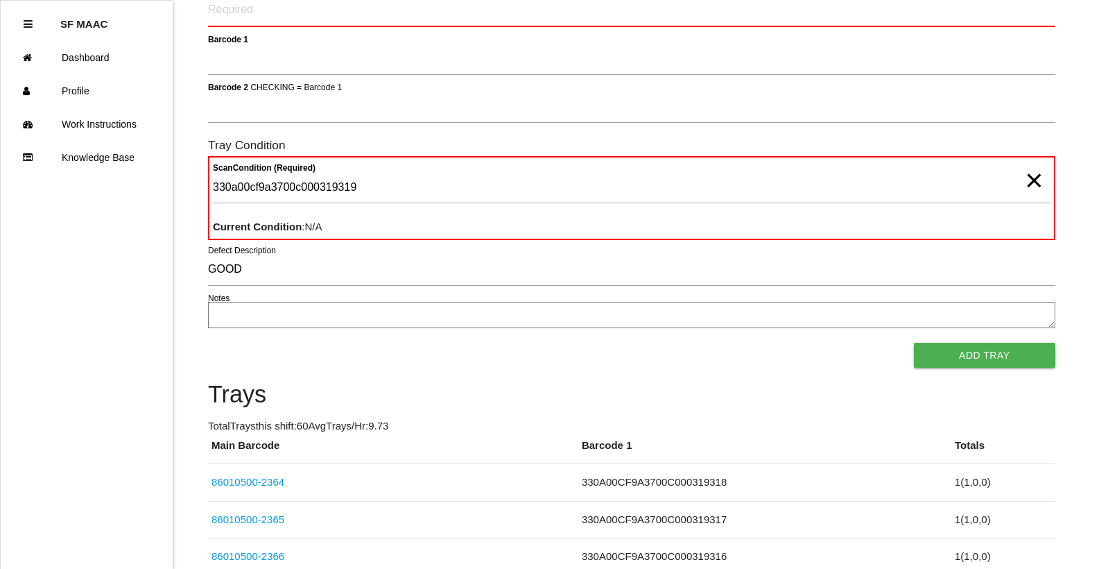
drag, startPoint x: 1032, startPoint y: 184, endPoint x: 1029, endPoint y: 175, distance: 9.4
click at [1033, 180] on span "×" at bounding box center [1034, 167] width 18 height 28
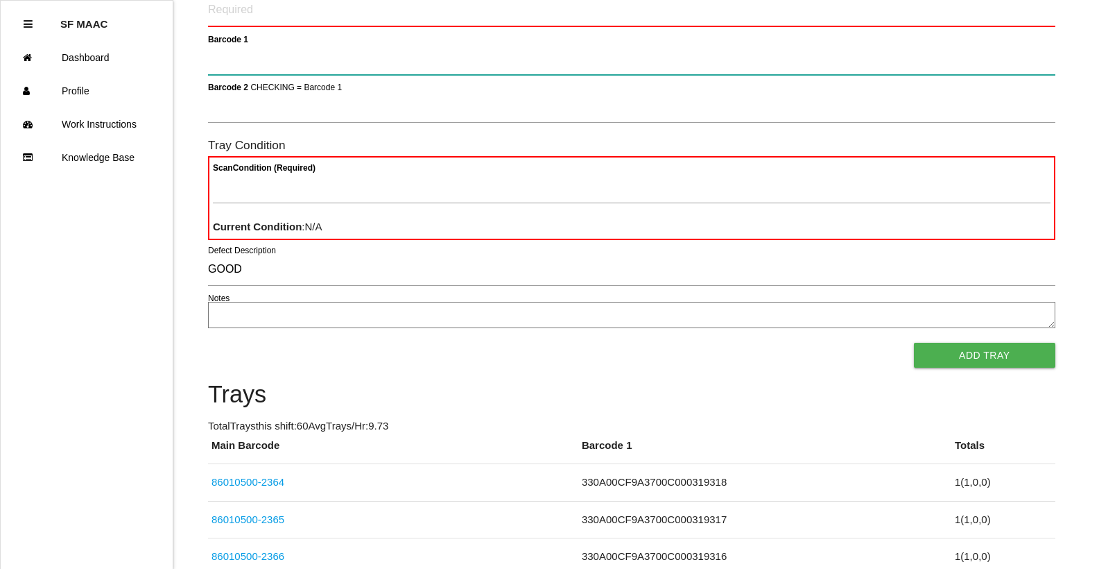
click at [938, 62] on 1 "Barcode 1" at bounding box center [631, 59] width 847 height 32
type 1 "86010500-2363"
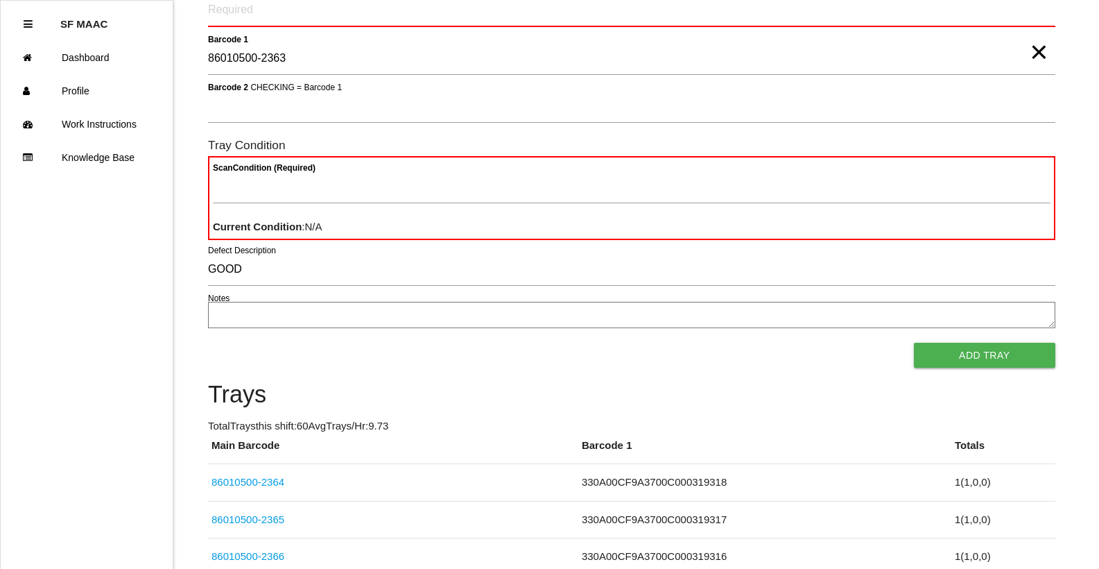
click at [1041, 52] on span "×" at bounding box center [1039, 38] width 18 height 28
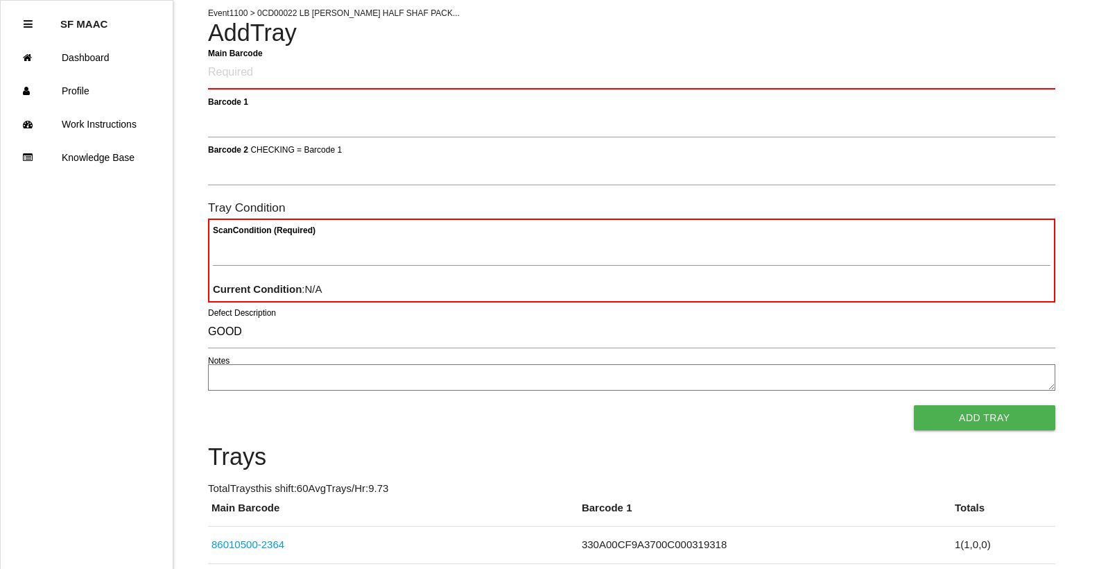
scroll to position [0, 0]
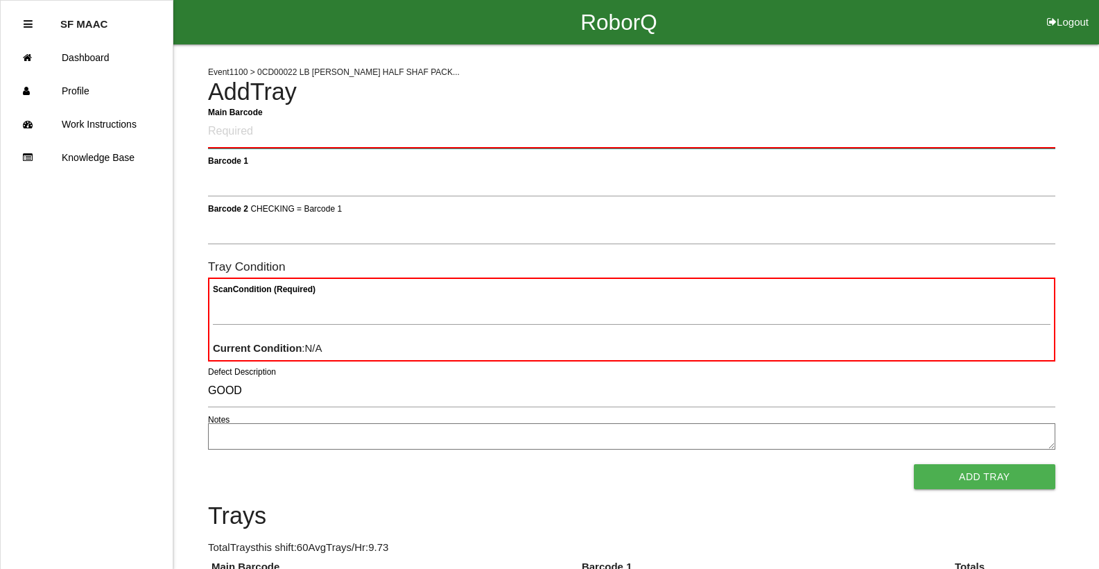
click at [515, 118] on Barcode "Main Barcode" at bounding box center [631, 132] width 847 height 33
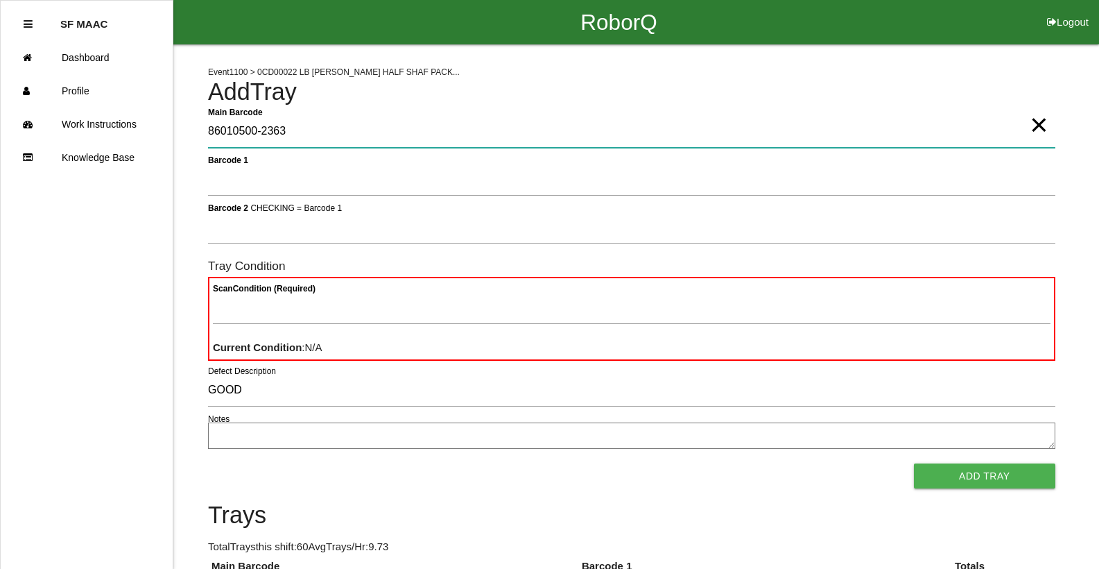
type Barcode "86010500-2363"
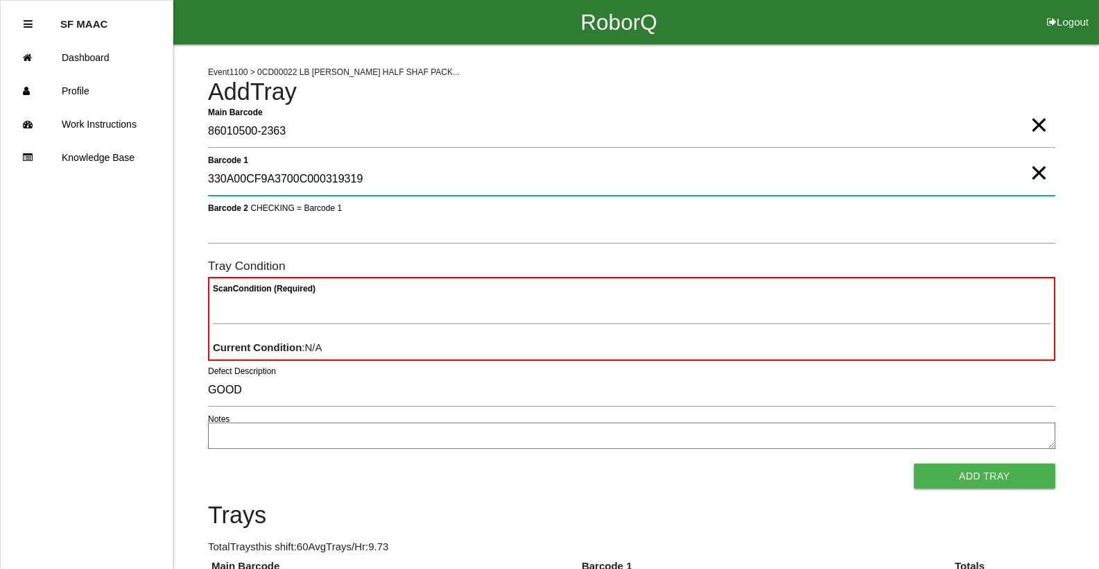
type 1 "330A00CF9A3700C000319319"
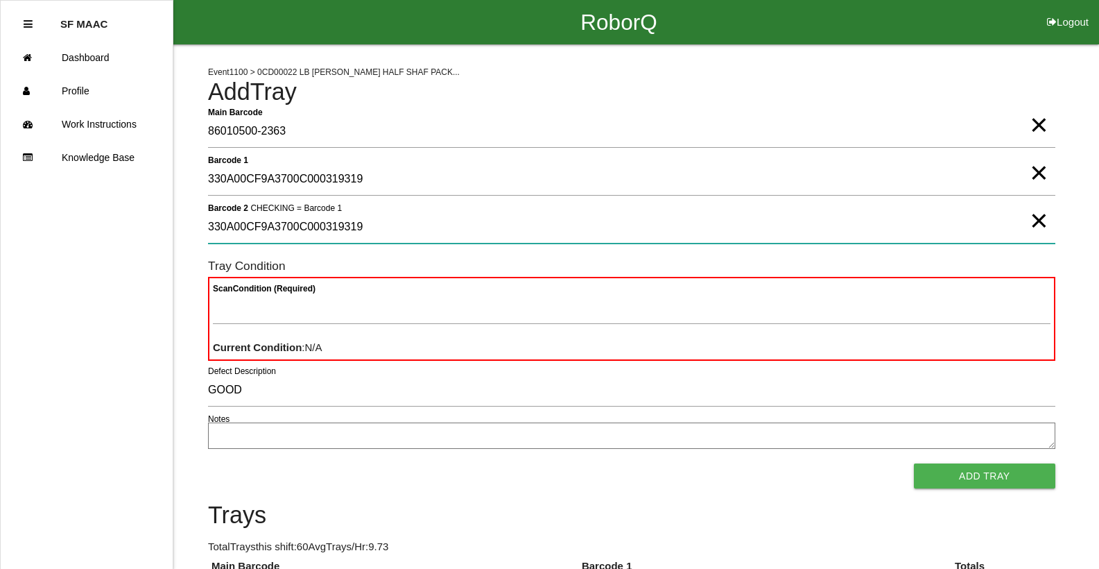
type 2 "330A00CF9A3700C000319319"
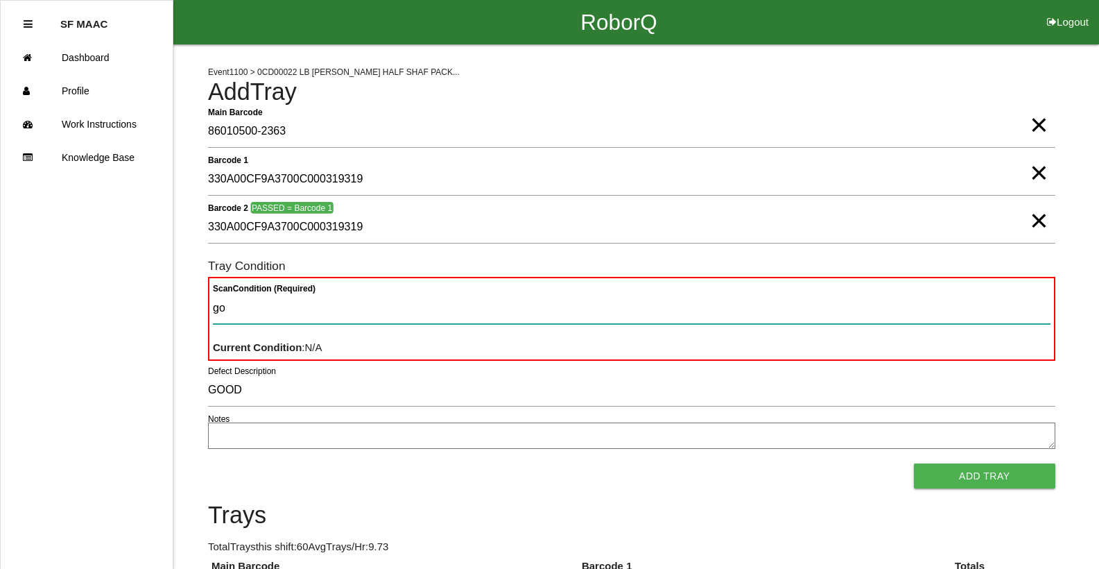
type Condition "goo"
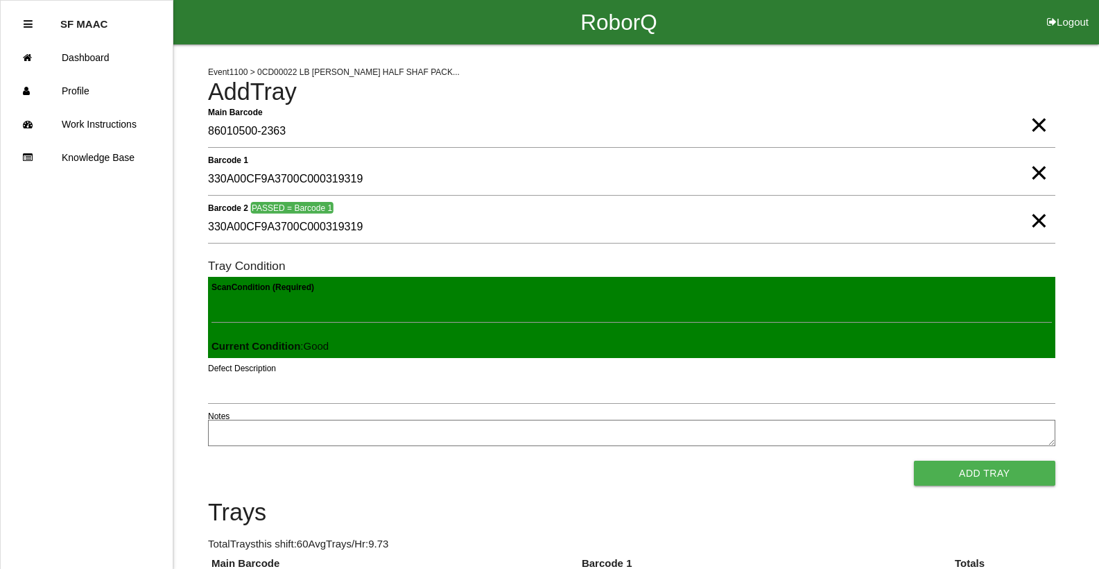
click at [914, 460] on button "Add Tray" at bounding box center [984, 472] width 141 height 25
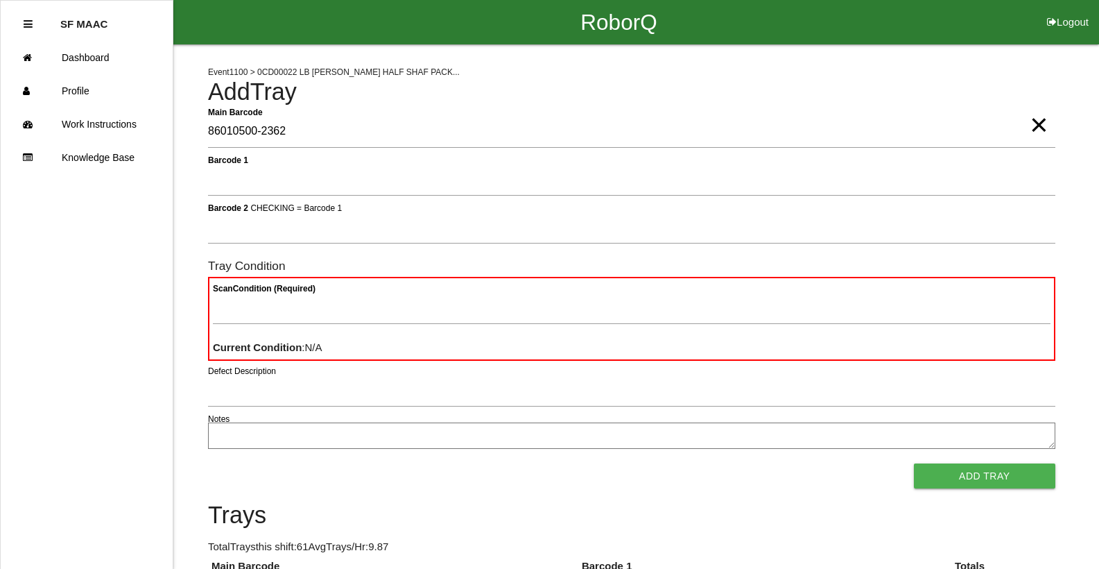
type Barcode "86010500-2362"
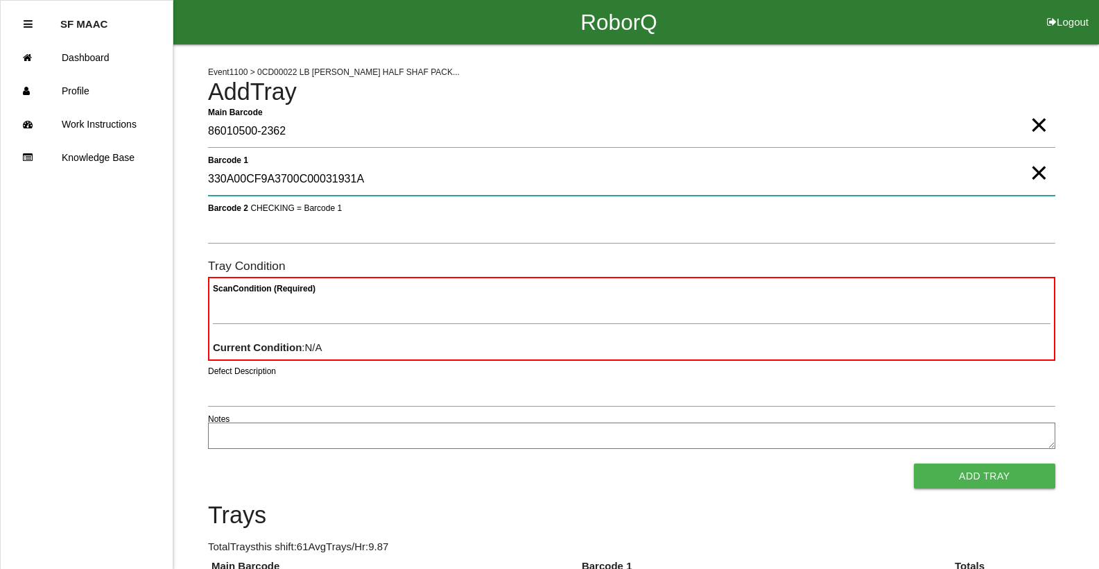
type 1 "330A00CF9A3700C00031931A"
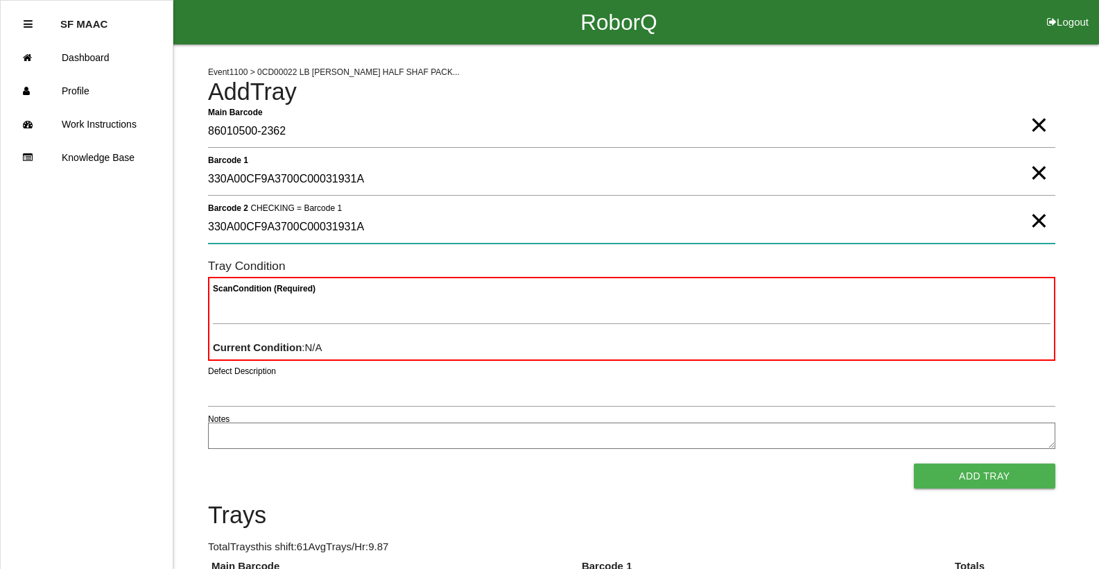
type 2 "330A00CF9A3700C00031931A"
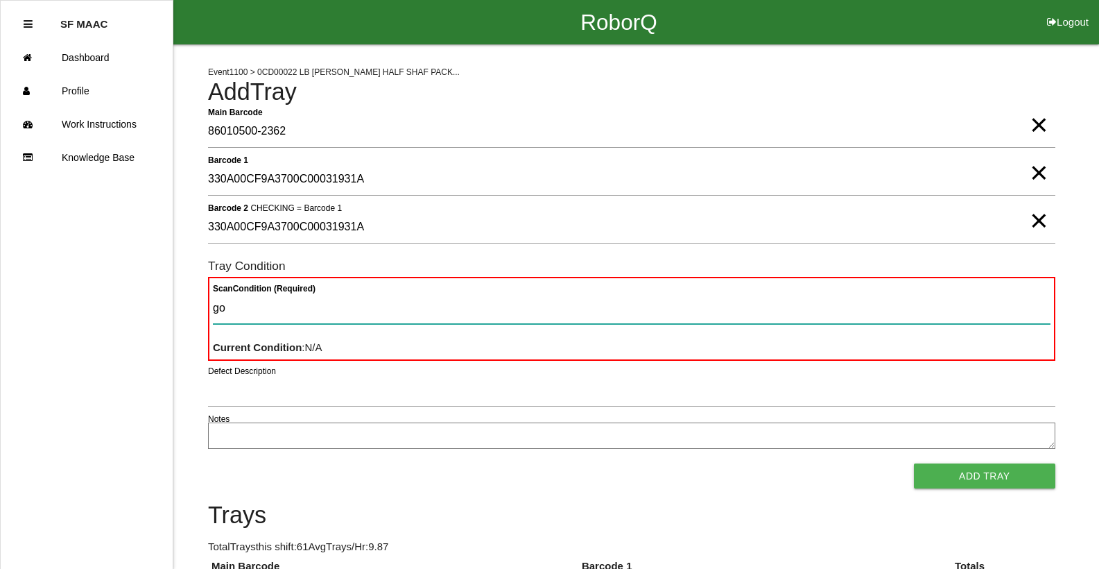
type Condition "goo"
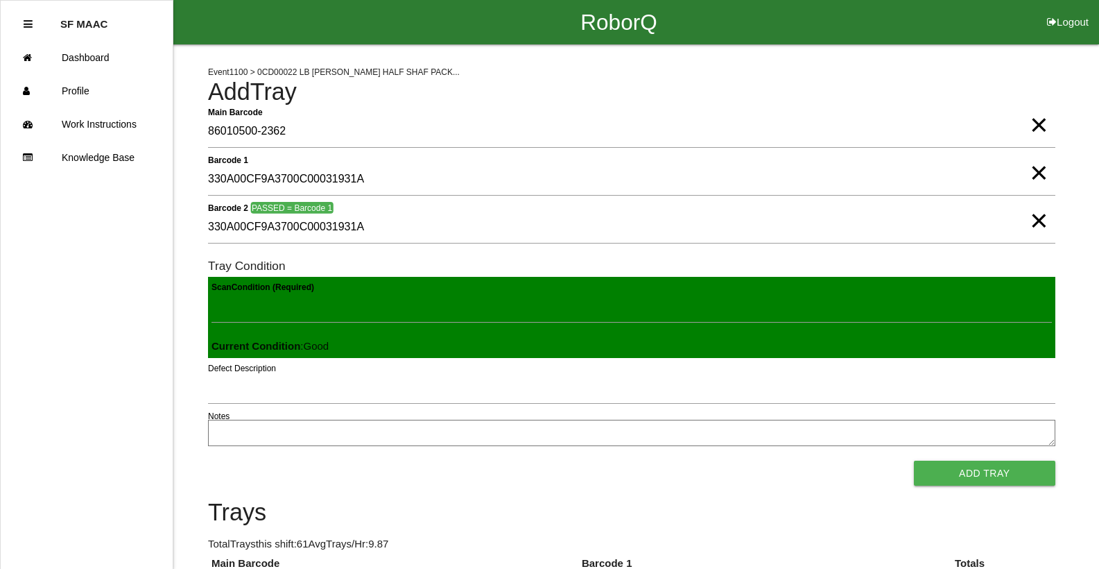
click at [914, 460] on button "Add Tray" at bounding box center [984, 472] width 141 height 25
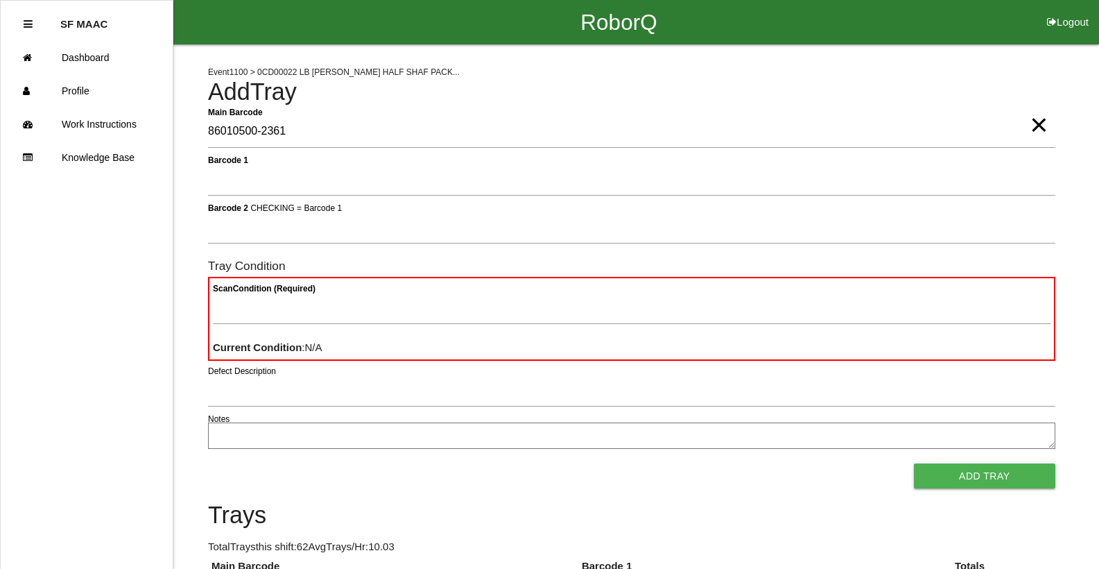
type Barcode "86010500-2361"
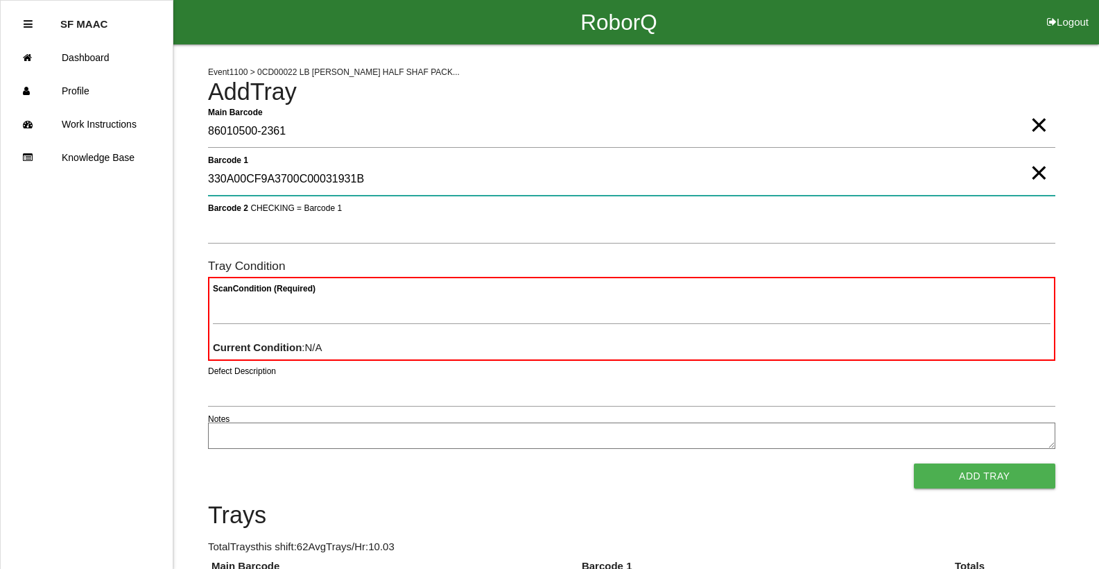
type 1 "330A00CF9A3700C00031931B"
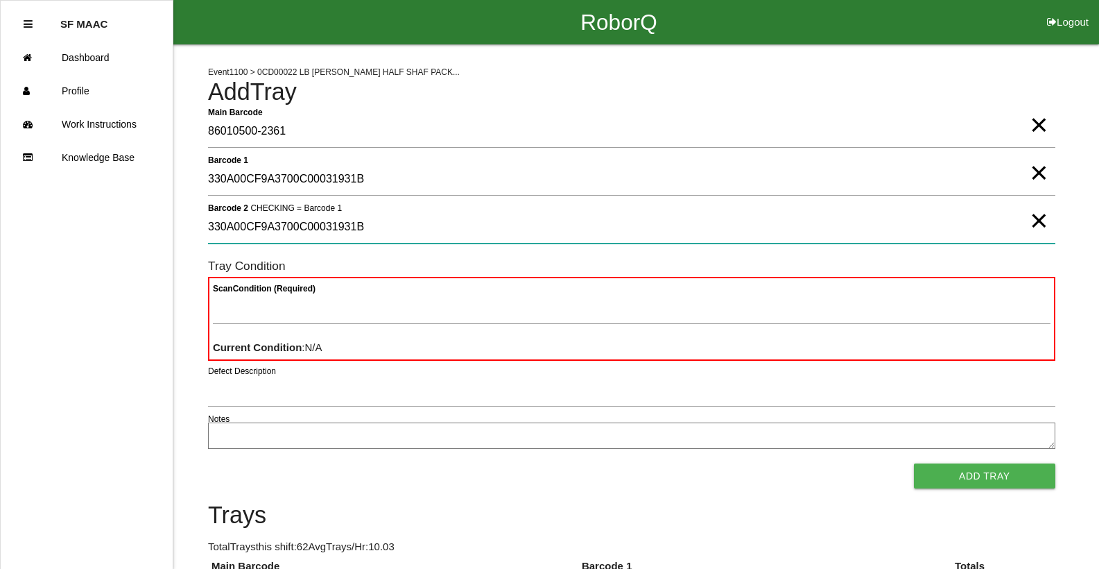
type 2 "330A00CF9A3700C00031931B"
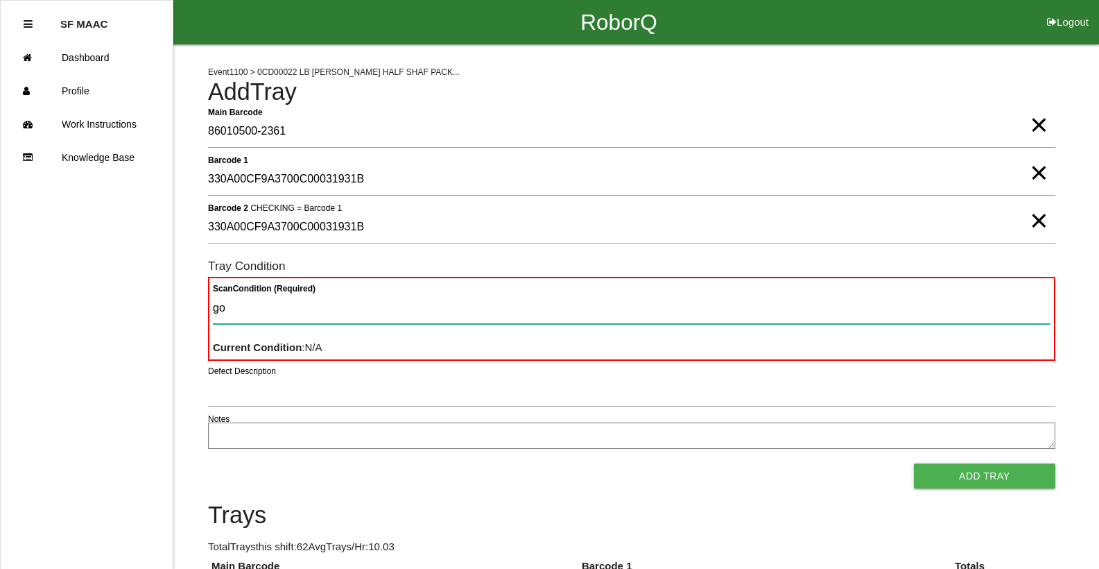
type Condition "goo"
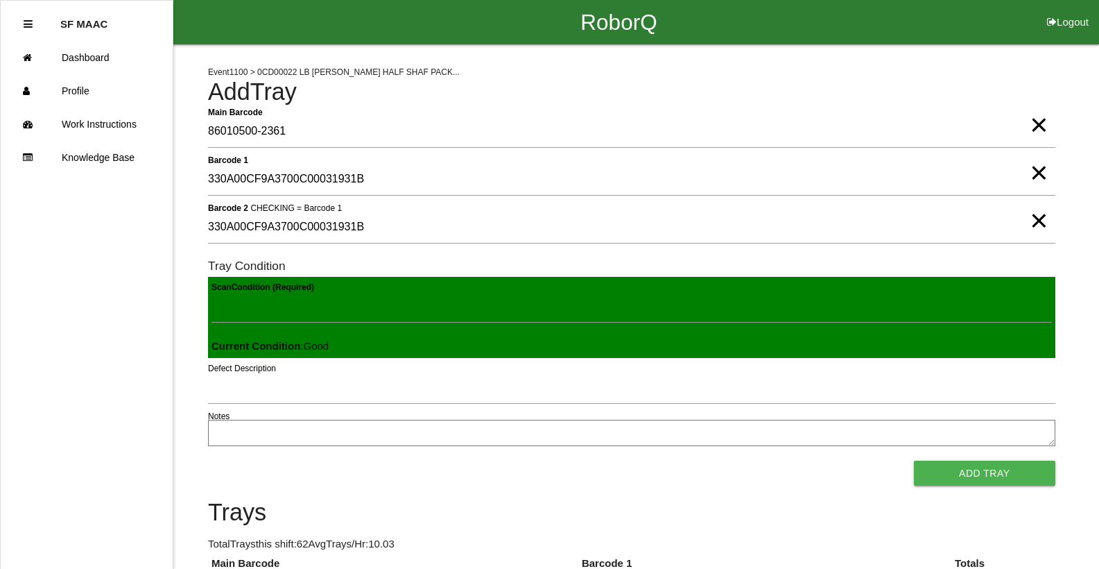
click at [914, 460] on button "Add Tray" at bounding box center [984, 472] width 141 height 25
